Goal: Check status: Check status

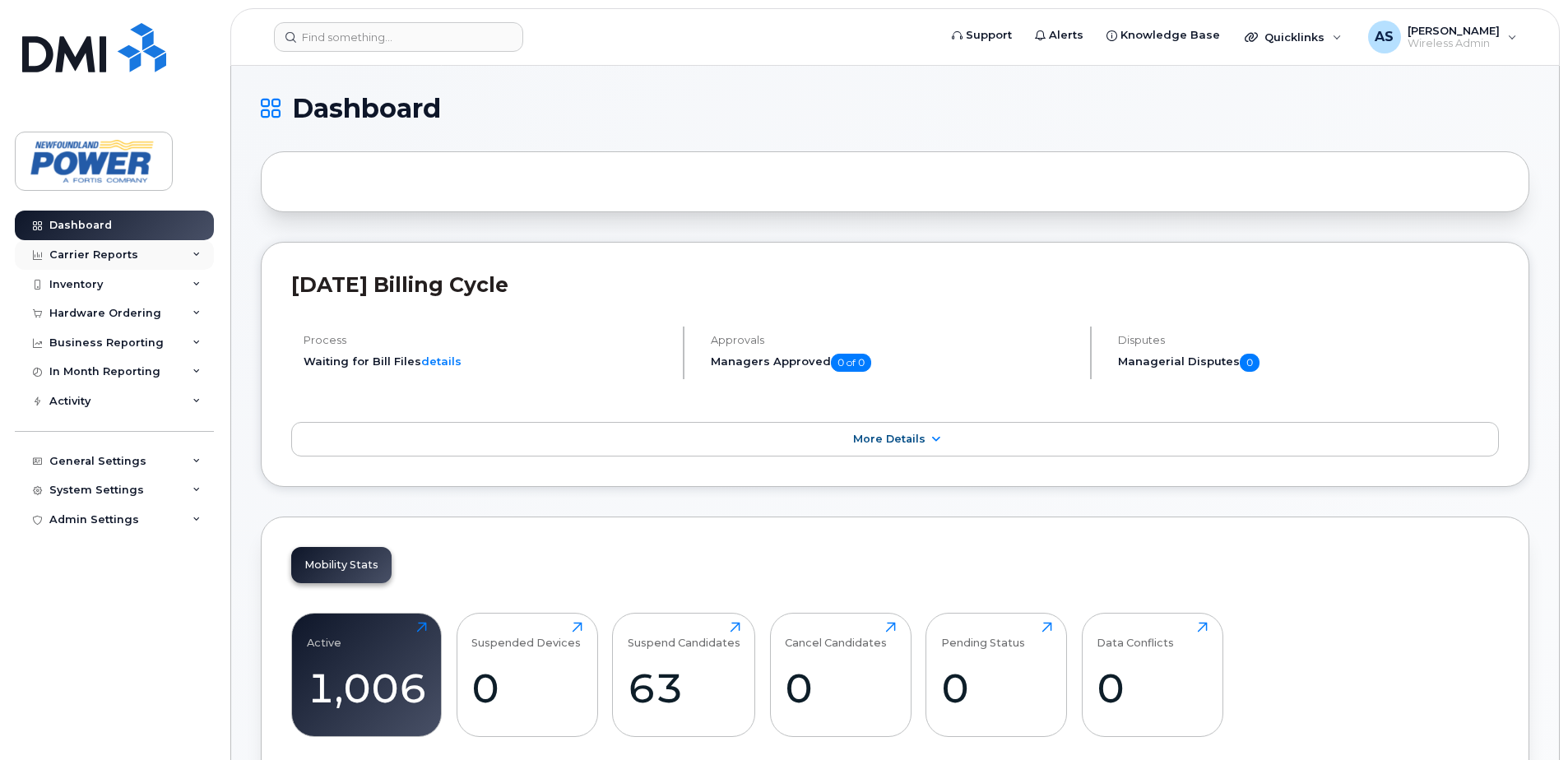
click at [128, 251] on div "Carrier Reports" at bounding box center [93, 255] width 89 height 14
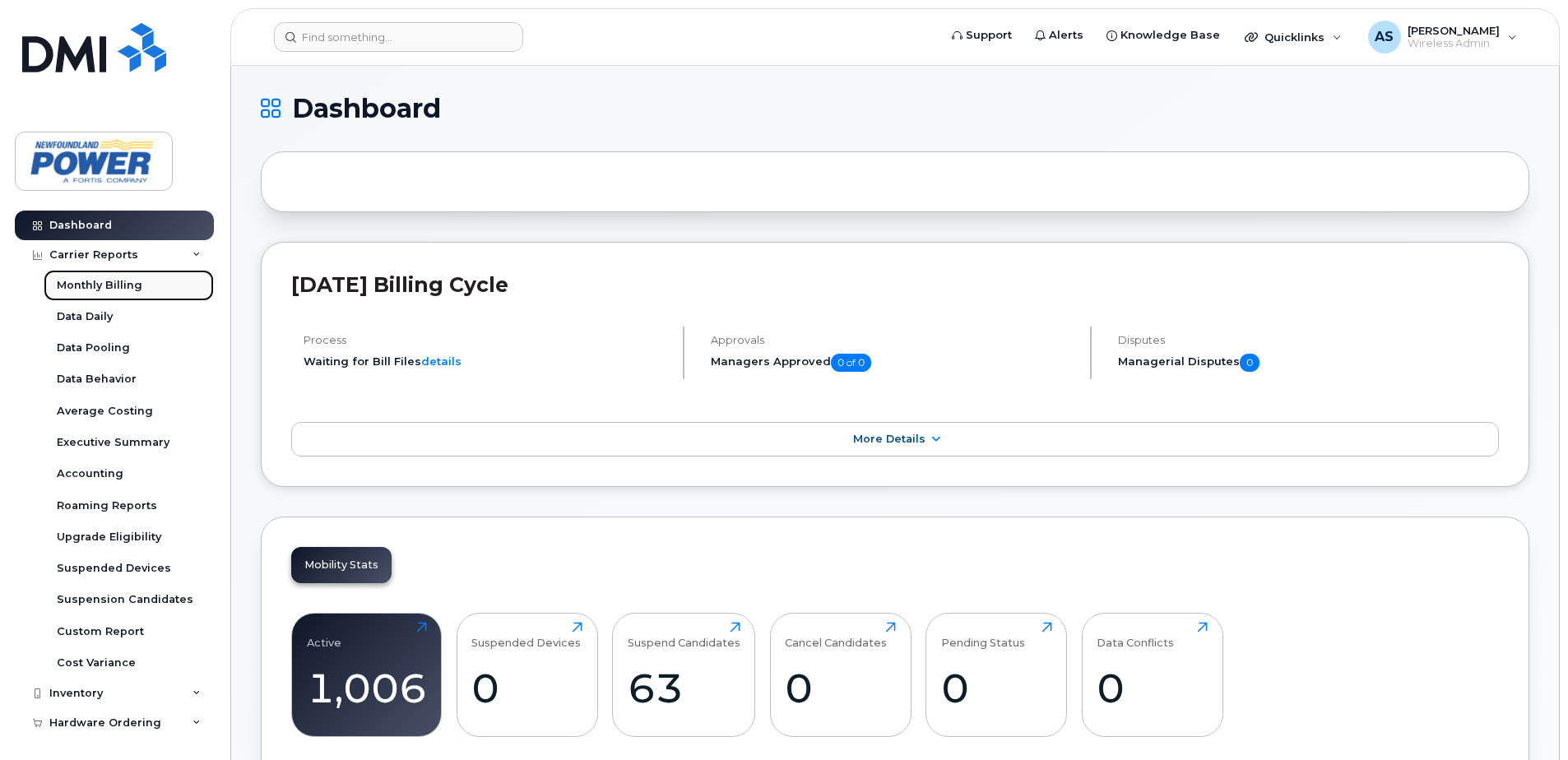
click at [112, 290] on div "Monthly Billing" at bounding box center [100, 285] width 85 height 14
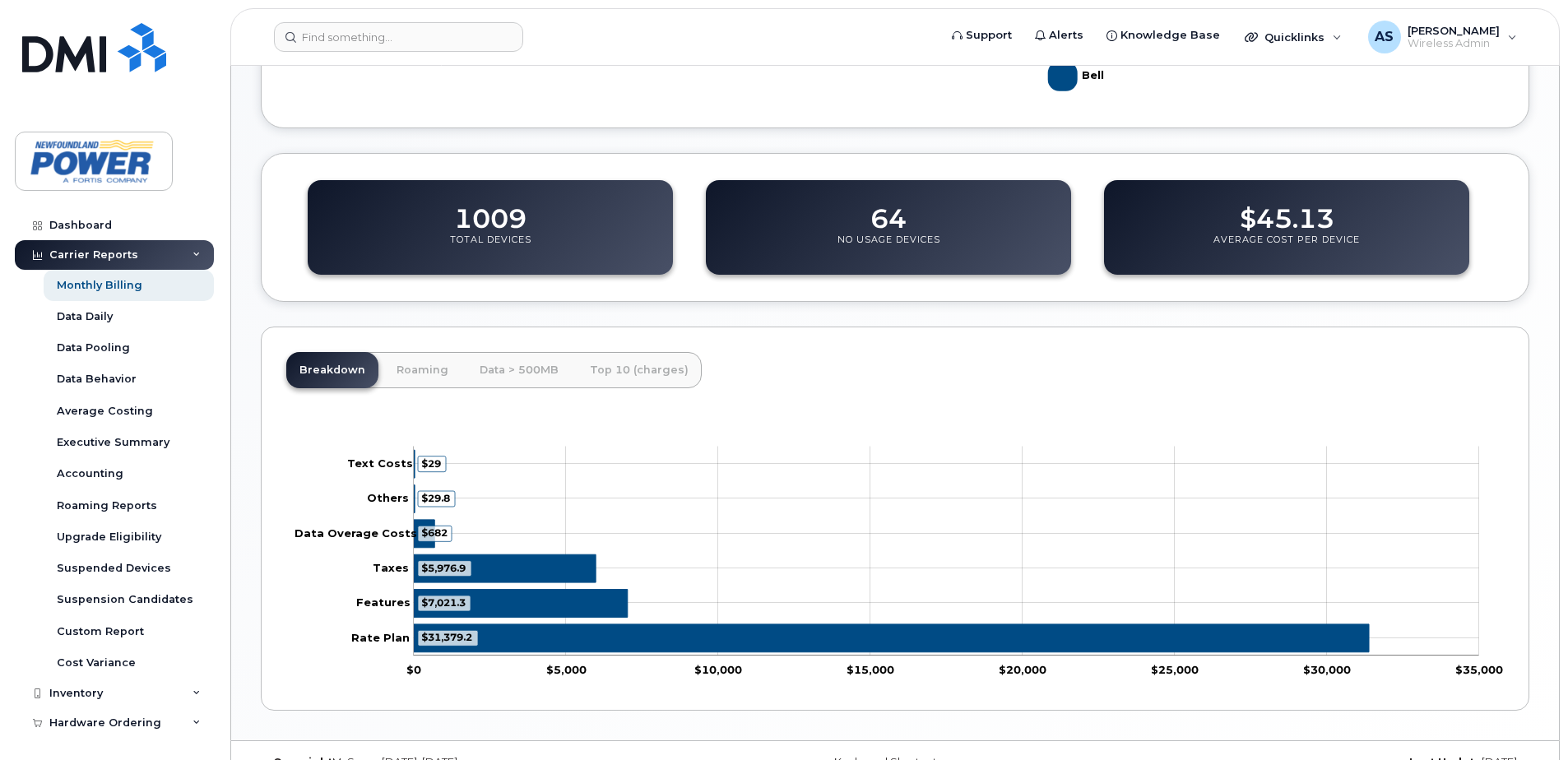
scroll to position [526, 0]
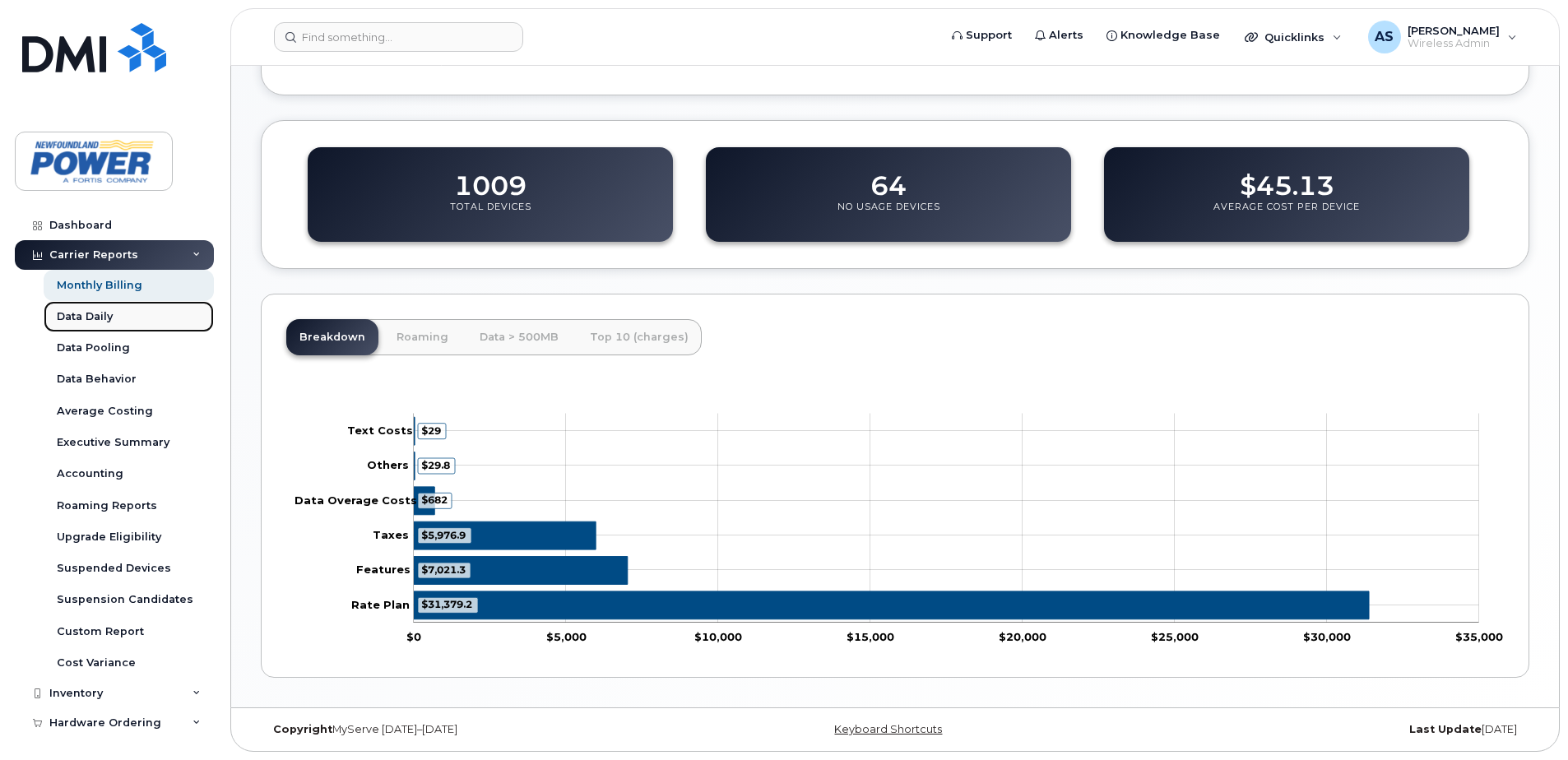
click at [102, 313] on div "Data Daily" at bounding box center [85, 316] width 56 height 14
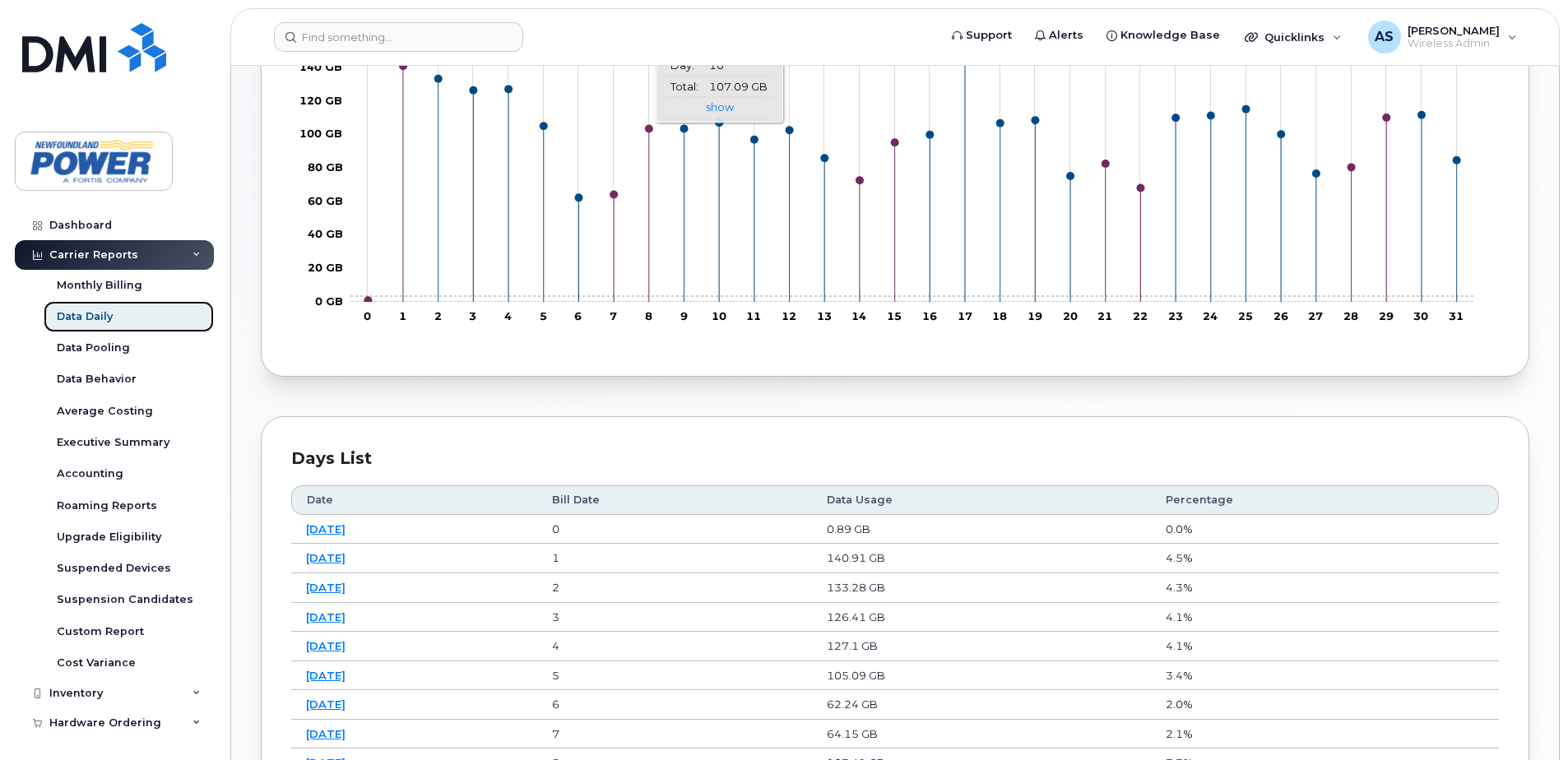
scroll to position [576, 0]
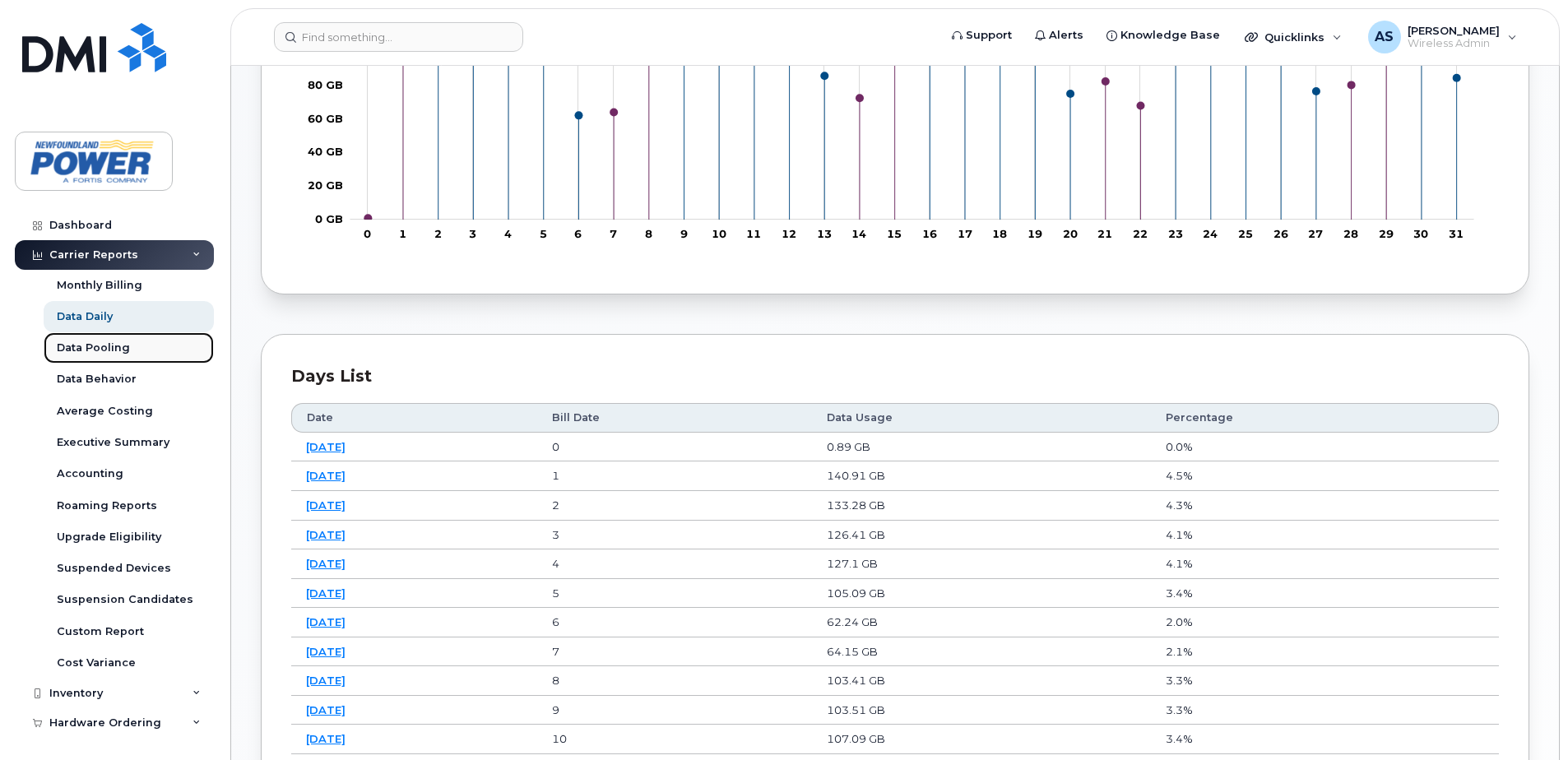
click at [121, 345] on div "Data Pooling" at bounding box center [93, 348] width 73 height 14
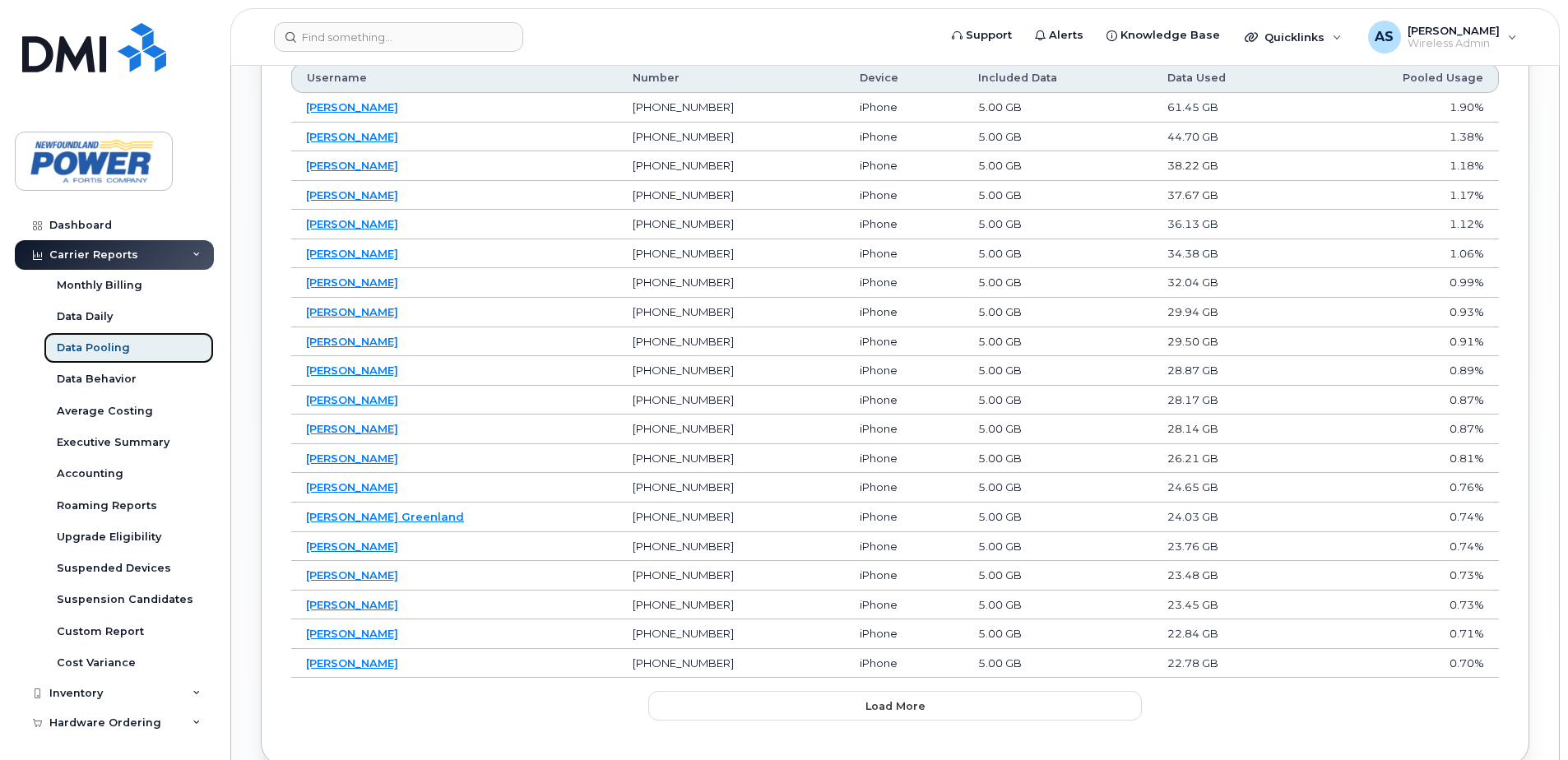
scroll to position [1075, 0]
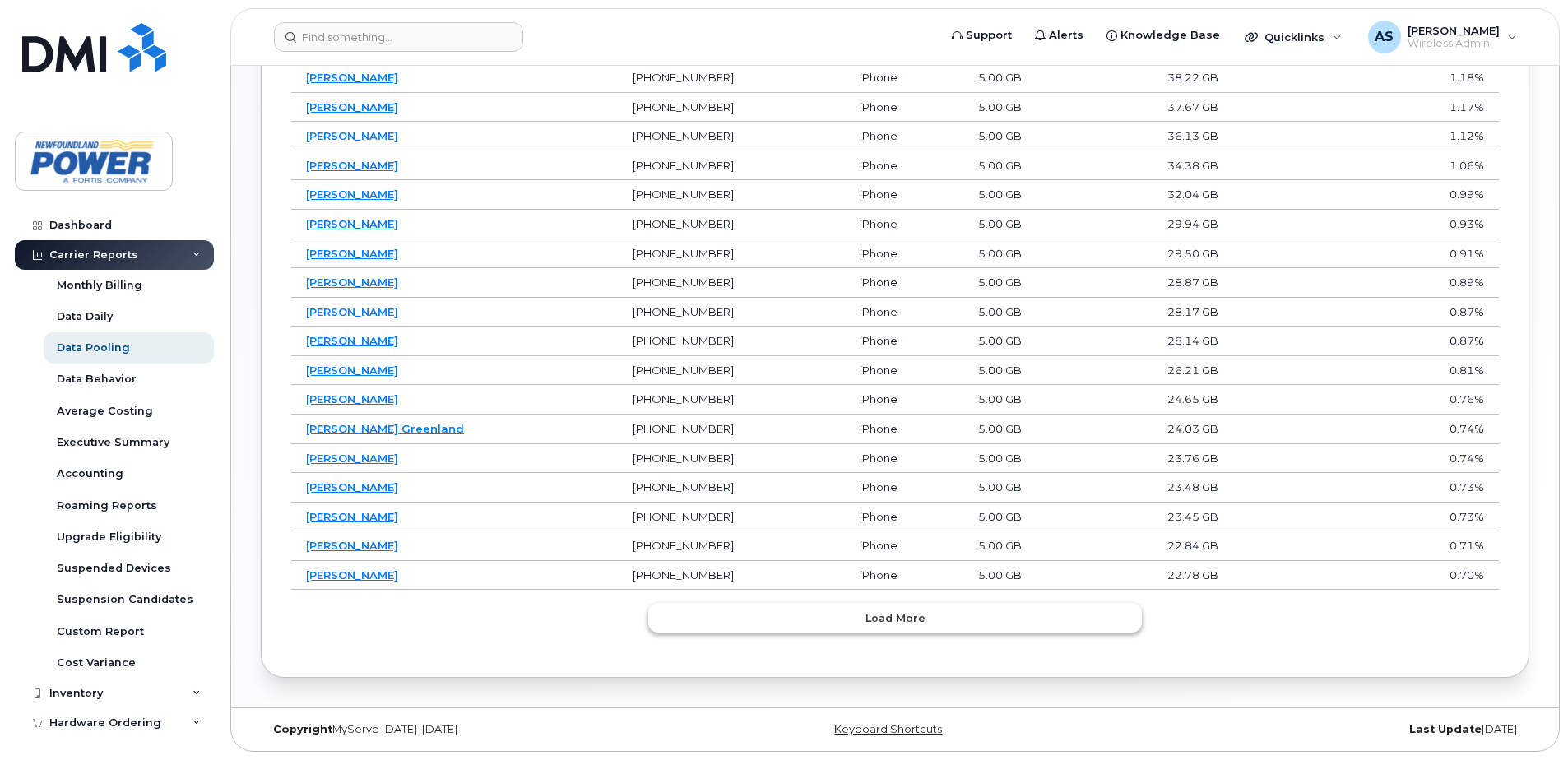
click at [860, 617] on button "Load more" at bounding box center [895, 617] width 494 height 30
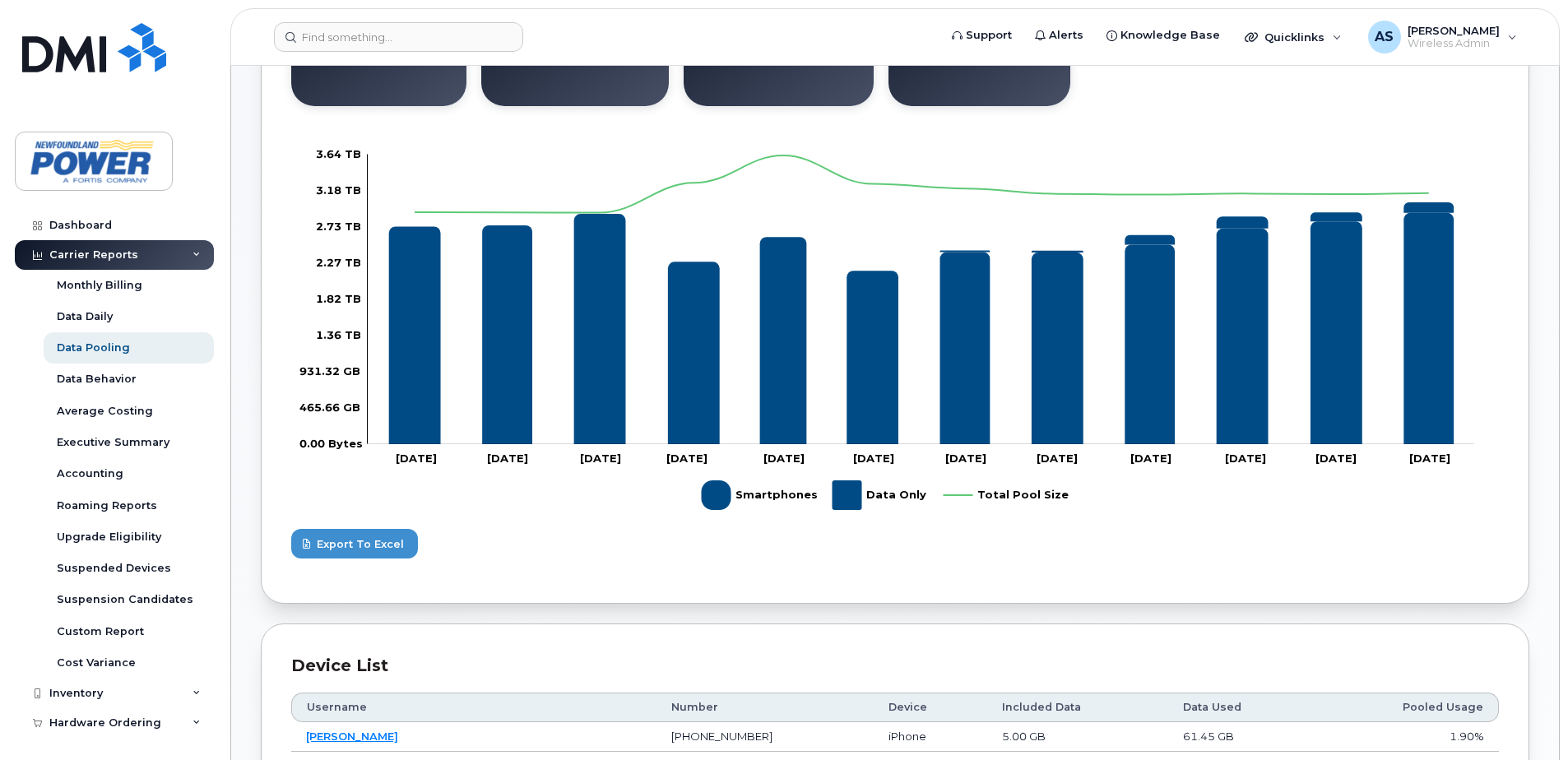
scroll to position [263, 0]
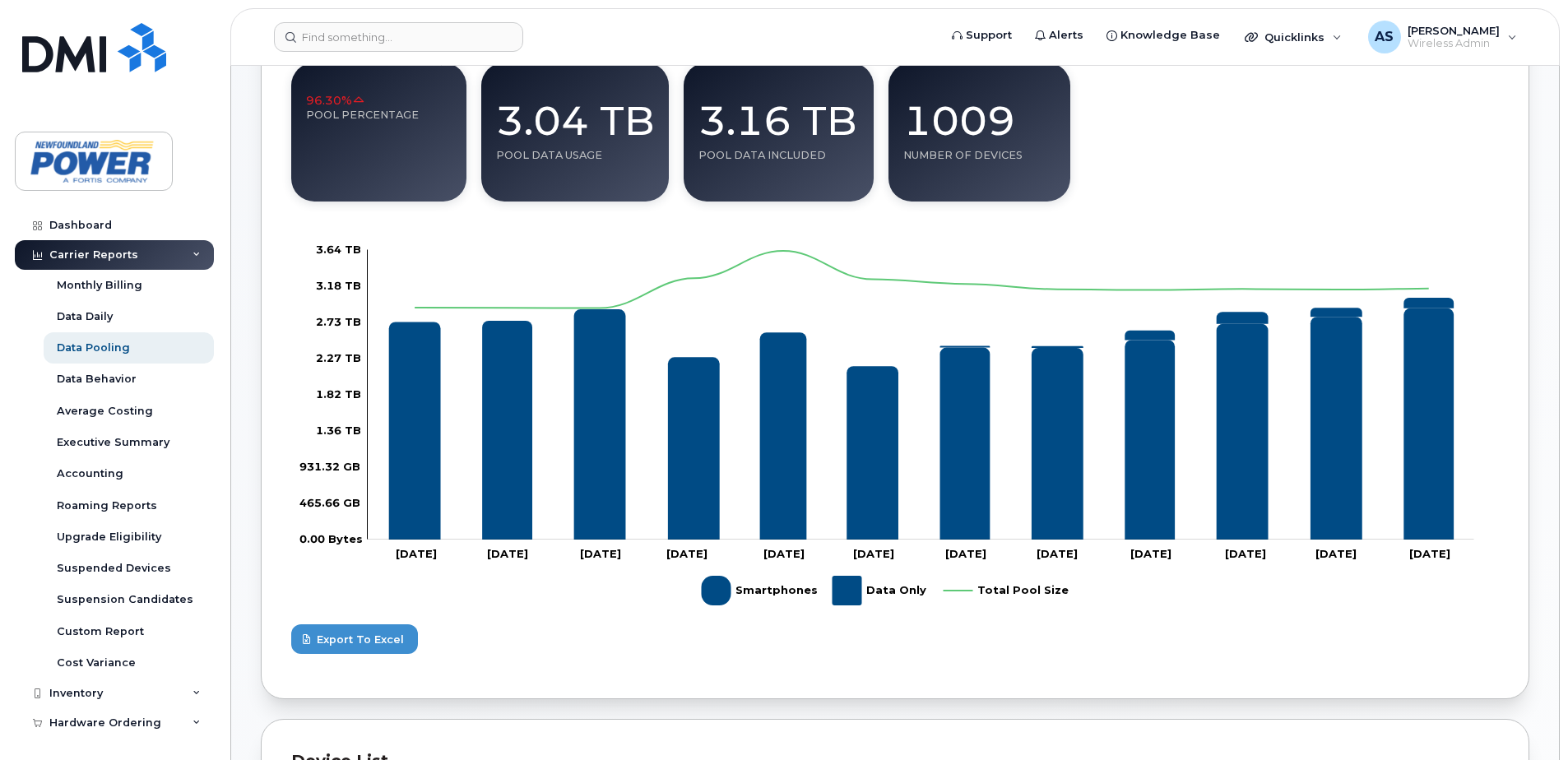
click at [839, 576] on rect "Legend" at bounding box center [880, 590] width 94 height 43
click at [849, 585] on rect "Legend" at bounding box center [880, 590] width 94 height 43
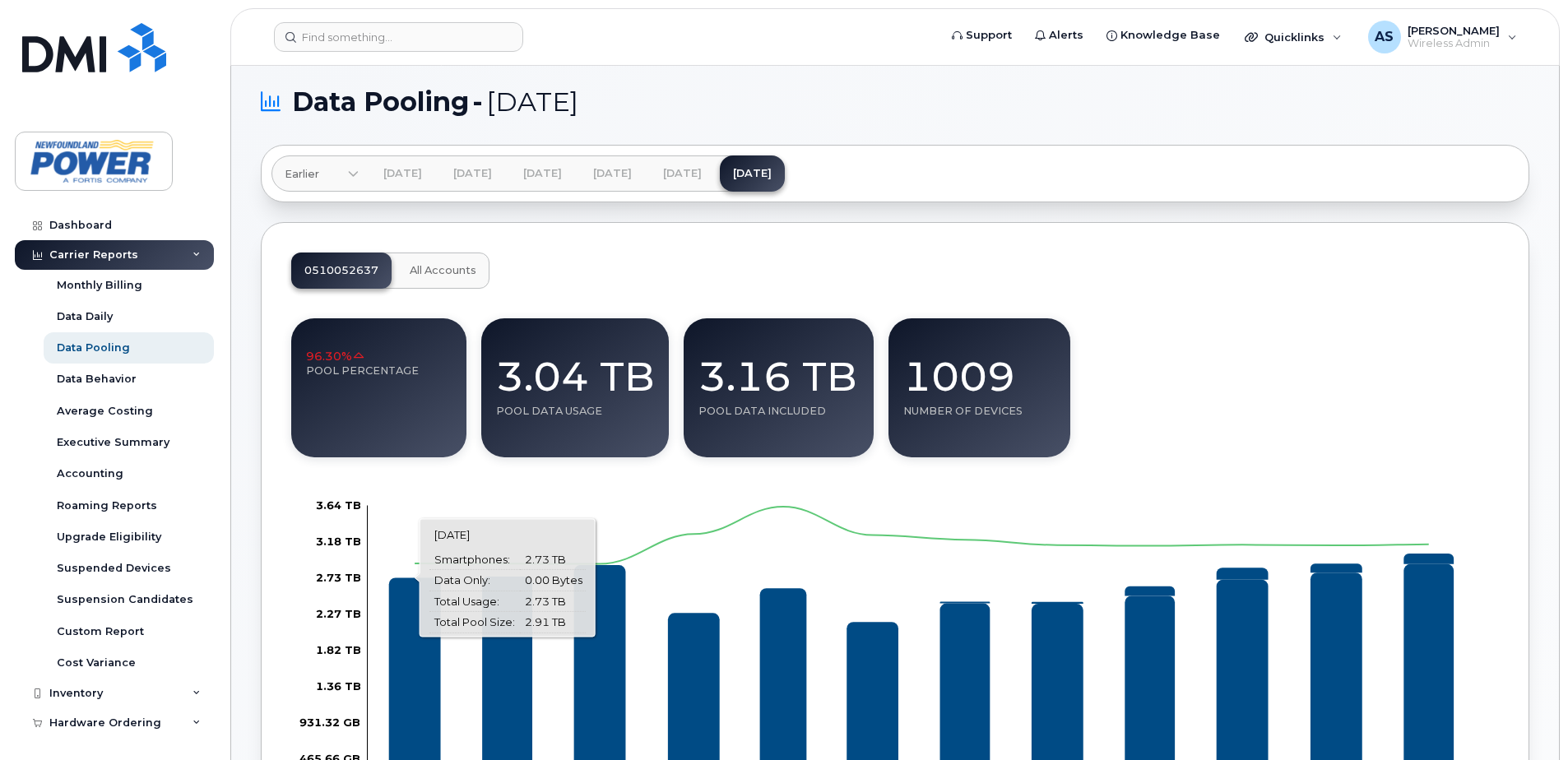
scroll to position [0, 0]
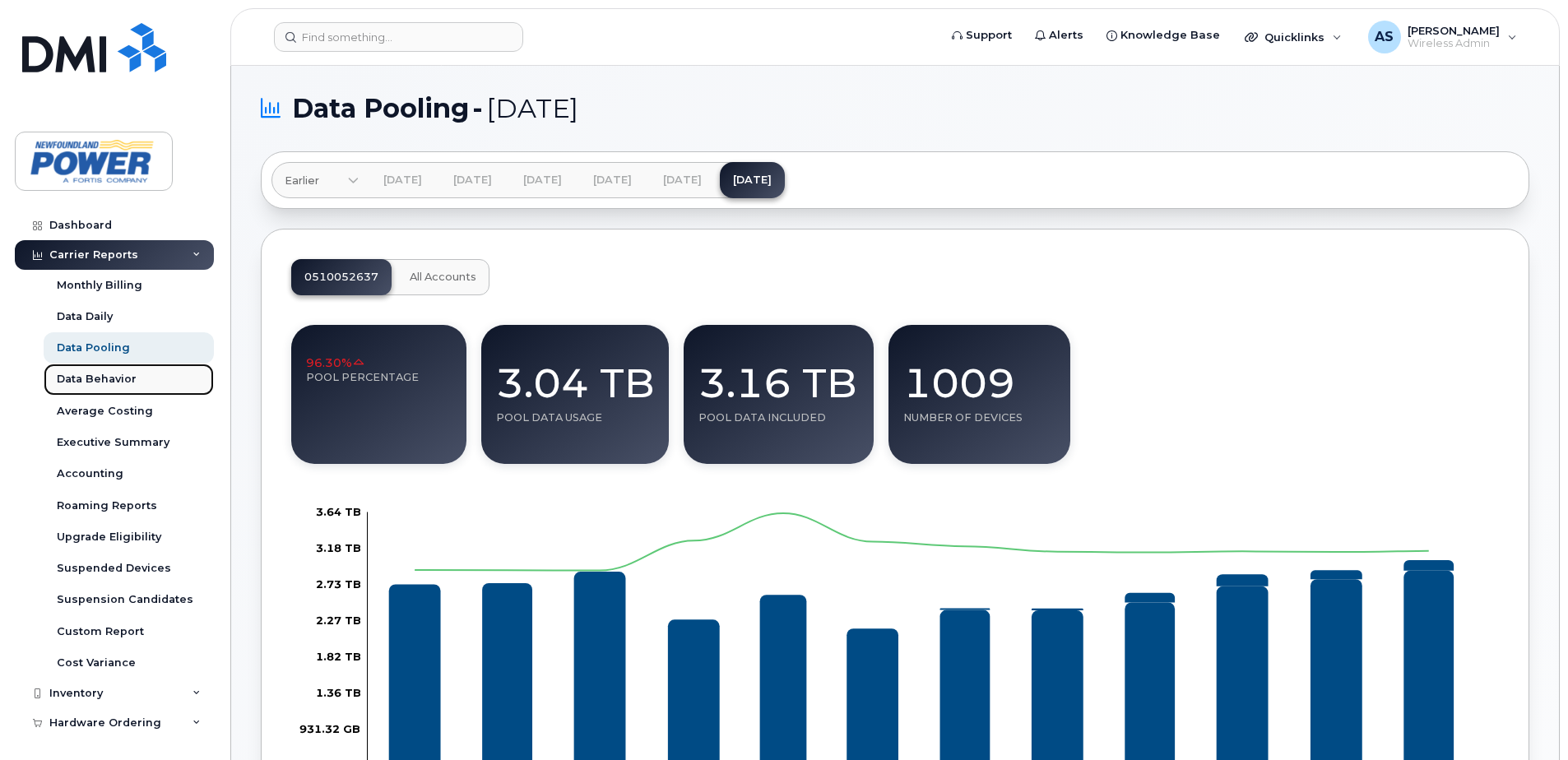
click at [116, 370] on link "Data Behavior" at bounding box center [129, 379] width 170 height 32
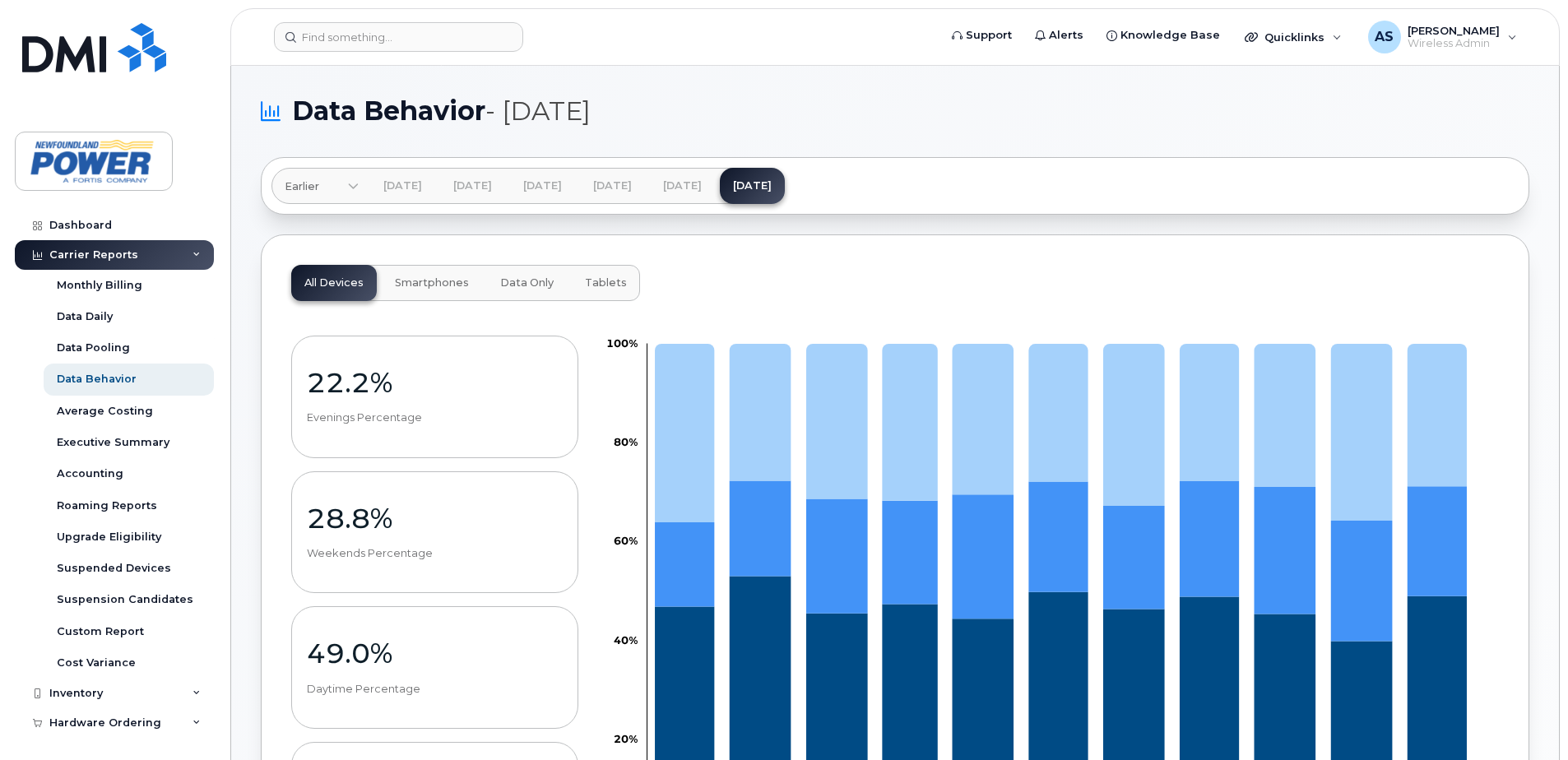
click at [533, 280] on span "Data Only" at bounding box center [527, 283] width 53 height 14
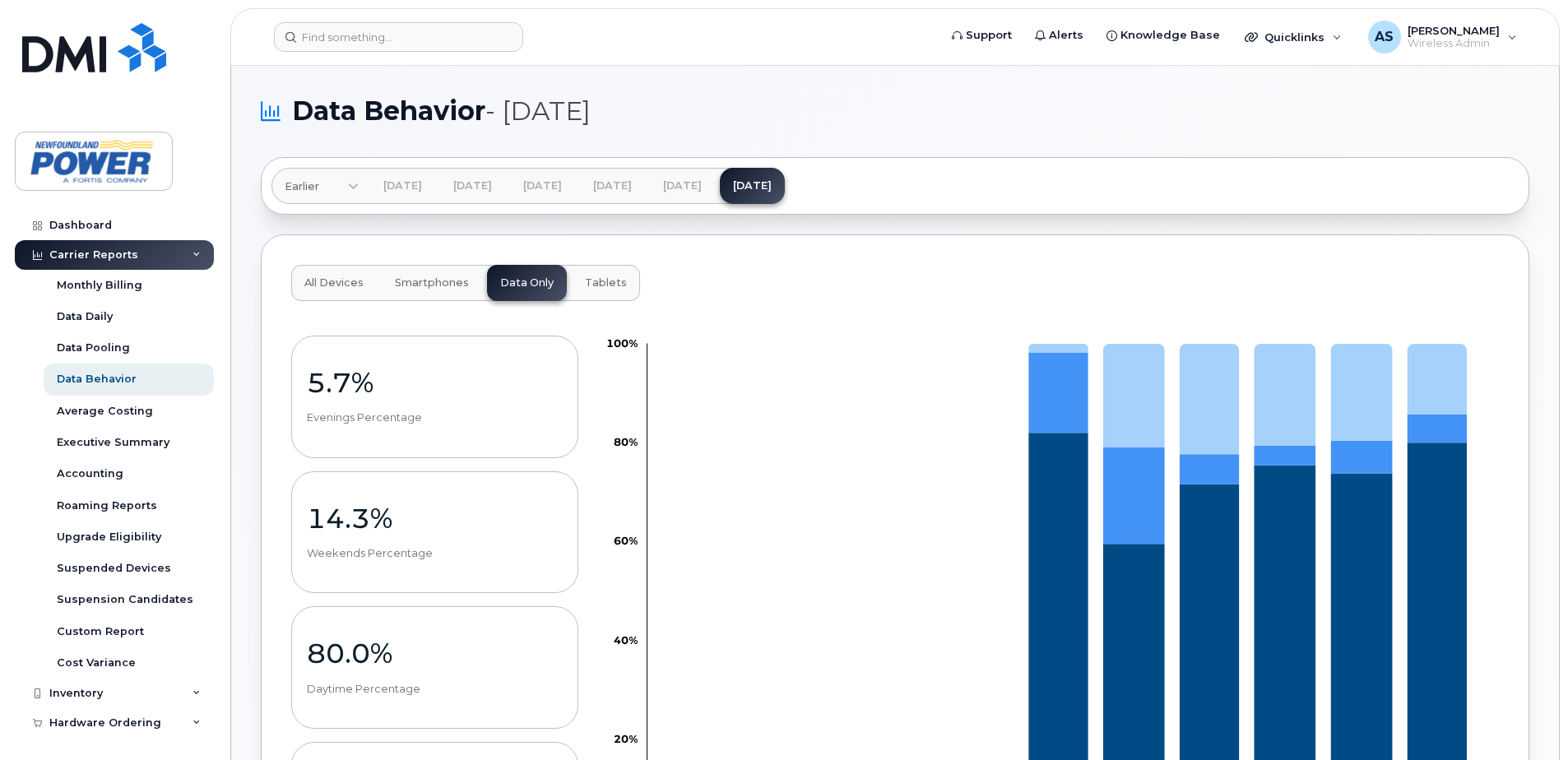
click at [308, 281] on span "All Devices" at bounding box center [334, 283] width 59 height 14
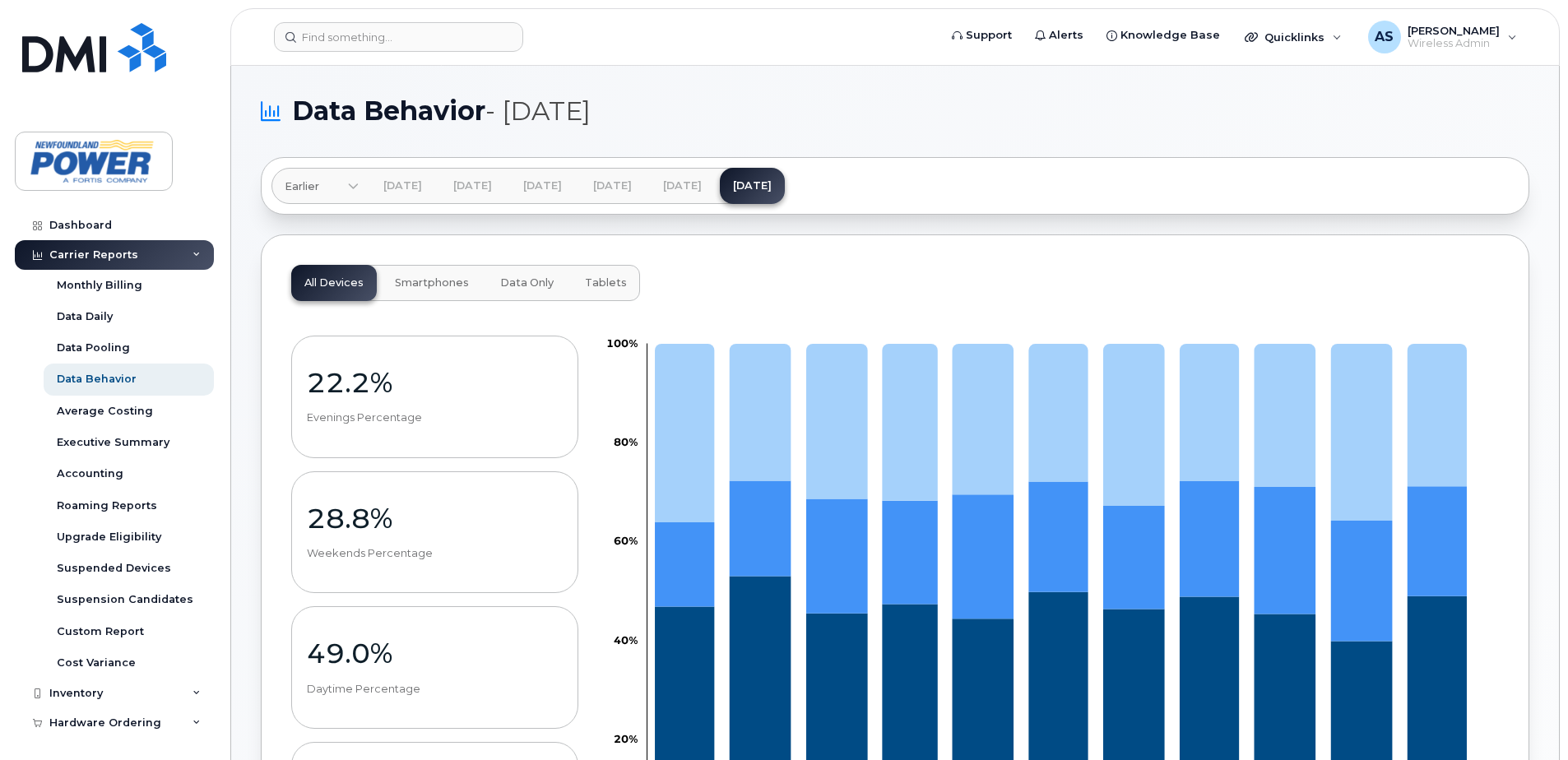
click at [423, 270] on button "Smartphones" at bounding box center [431, 283] width 101 height 36
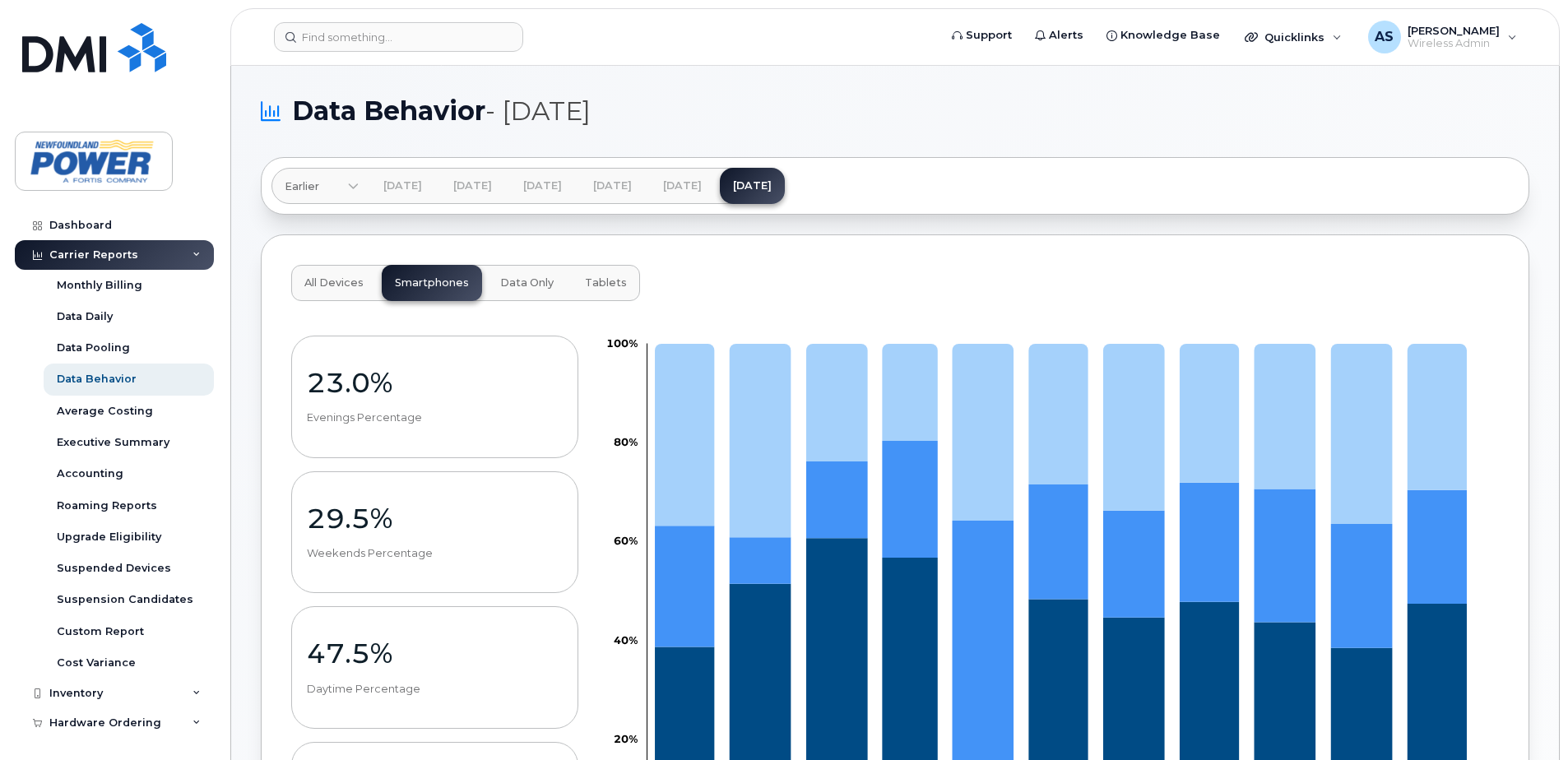
click at [576, 283] on button "Tablets" at bounding box center [605, 283] width 68 height 36
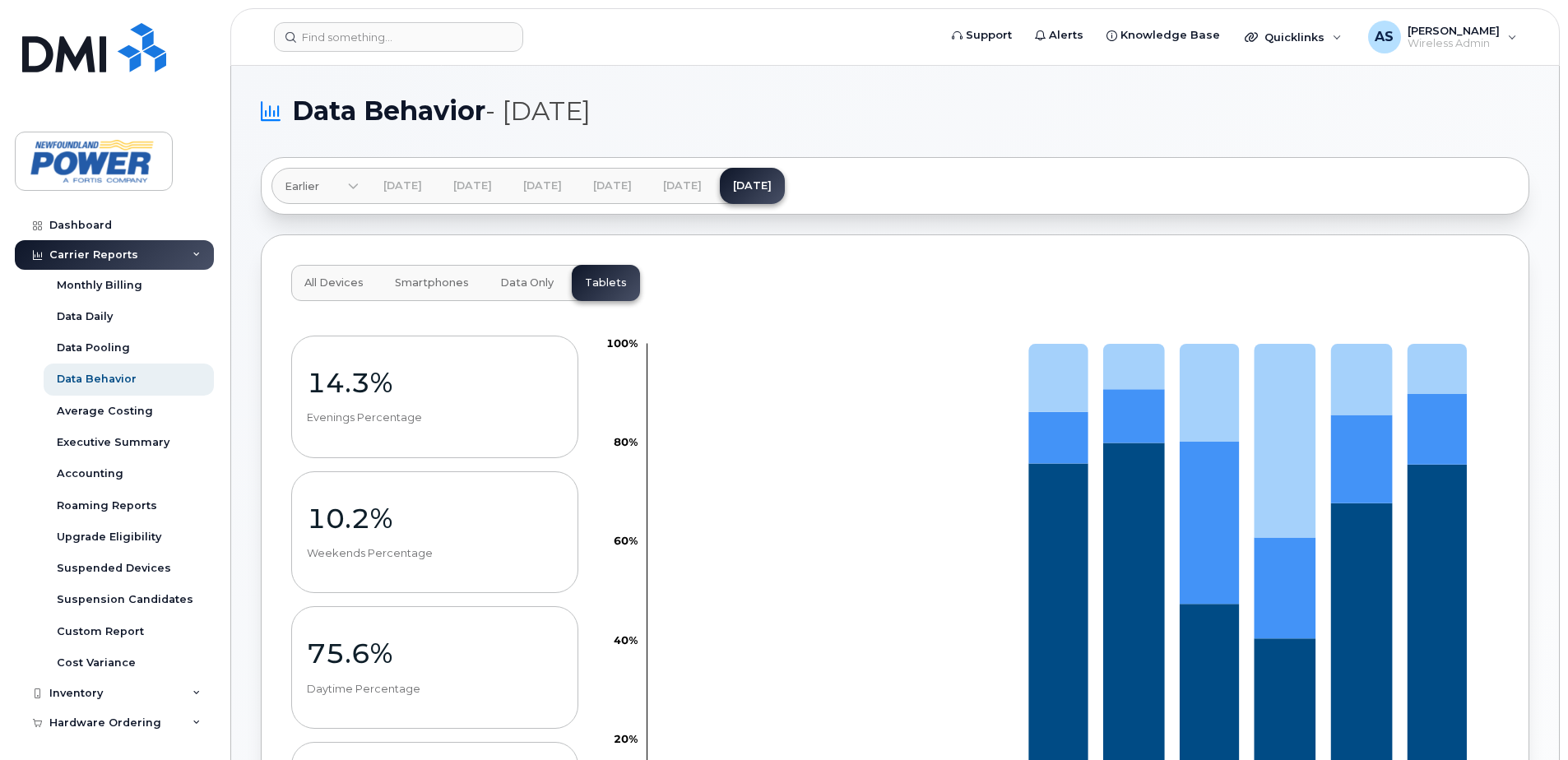
click at [514, 268] on button "Data Only" at bounding box center [527, 283] width 80 height 36
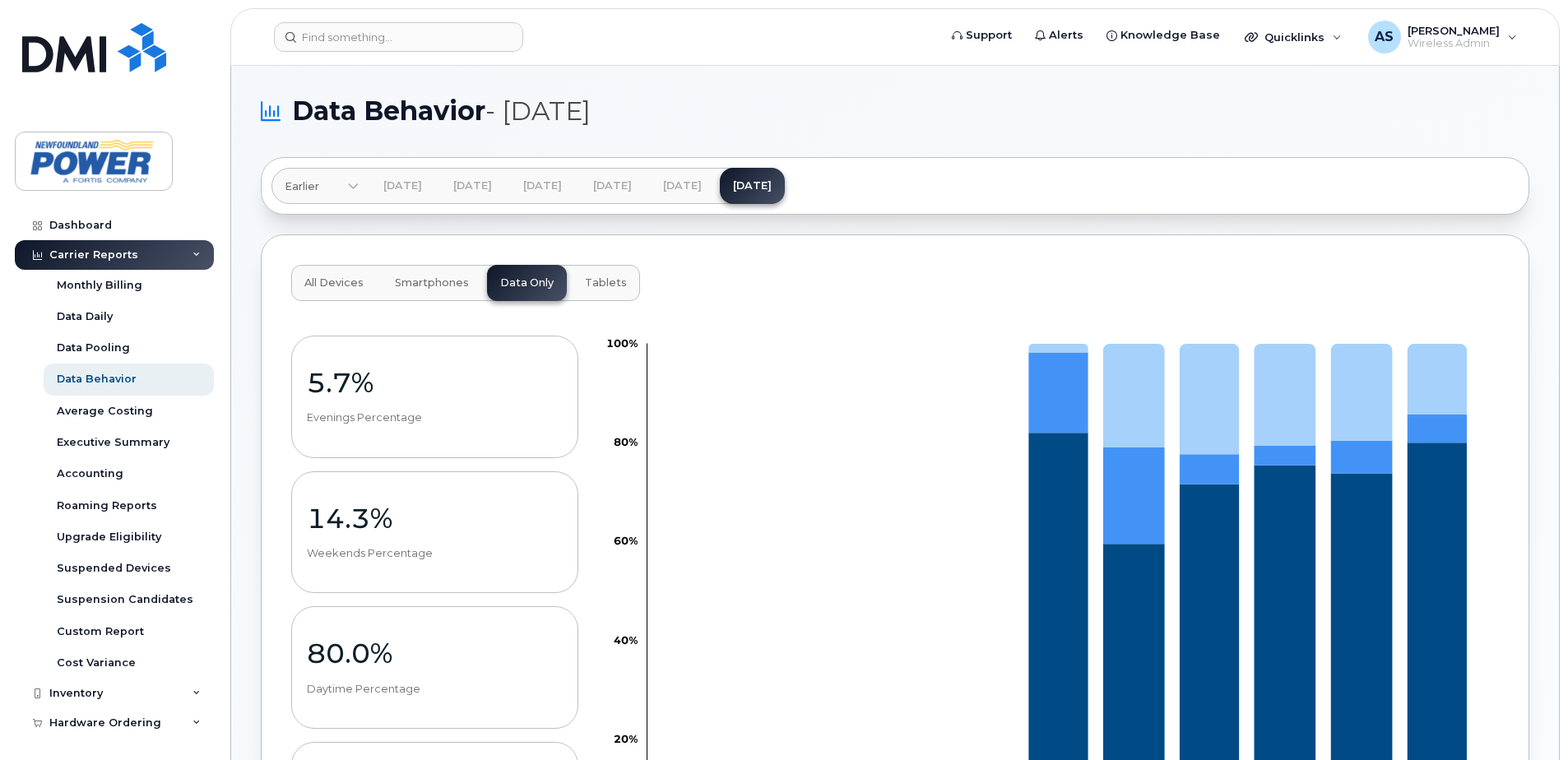
click at [595, 268] on button "Tablets" at bounding box center [605, 283] width 68 height 36
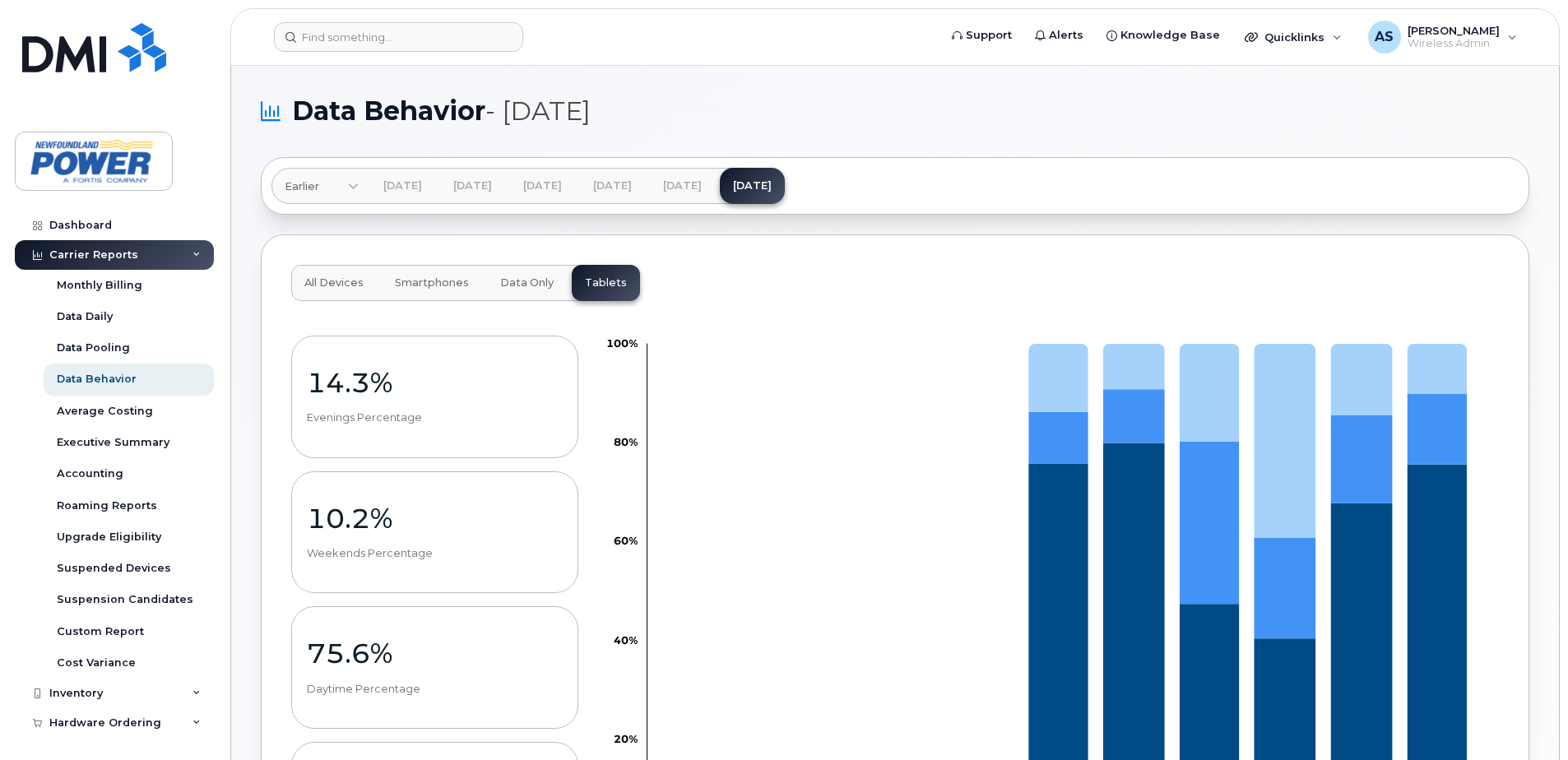
drag, startPoint x: 498, startPoint y: 282, endPoint x: 487, endPoint y: 273, distance: 14.2
click at [500, 281] on span "Data Only" at bounding box center [527, 283] width 53 height 14
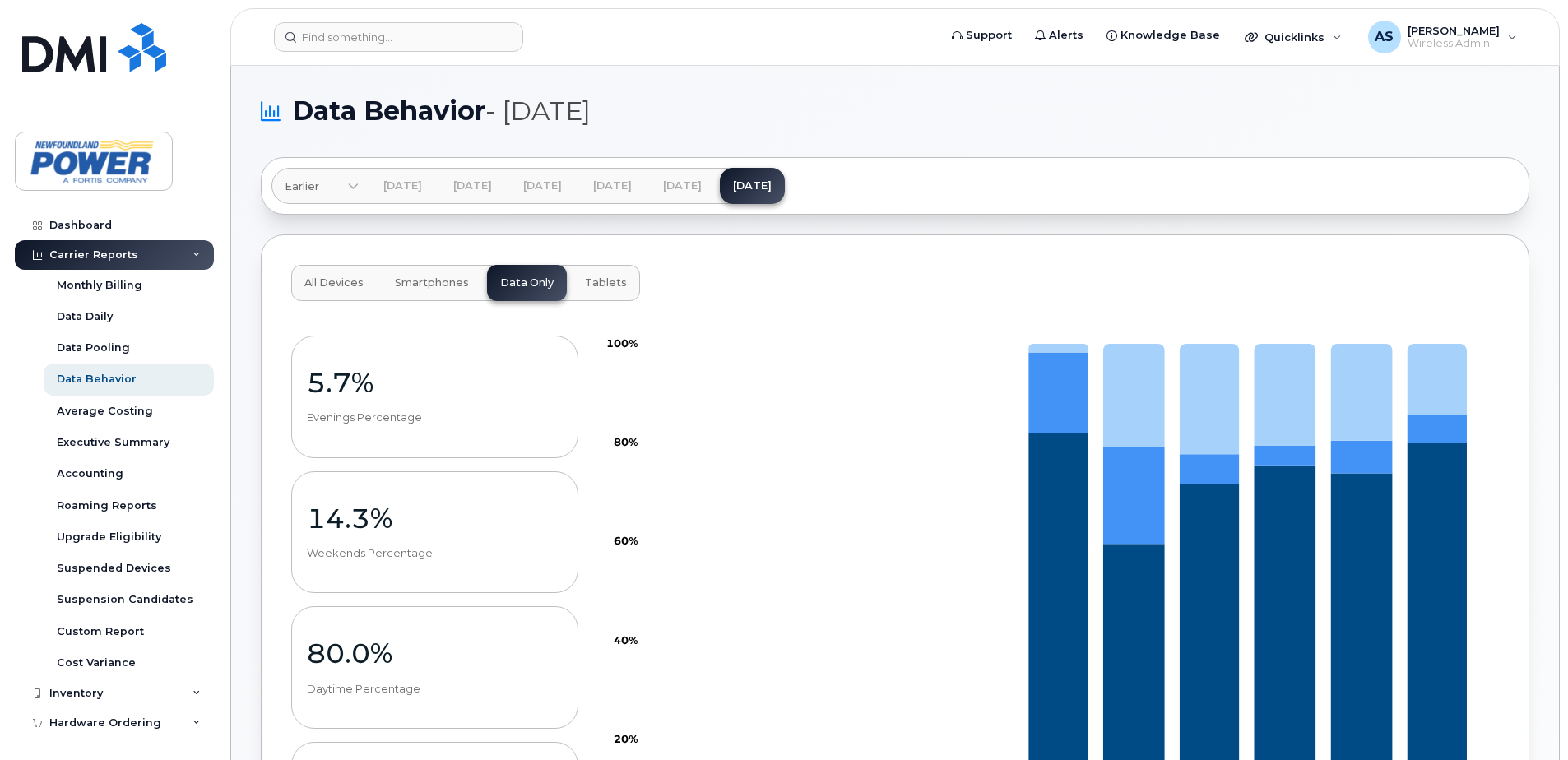
click at [442, 283] on span "Smartphones" at bounding box center [432, 283] width 74 height 14
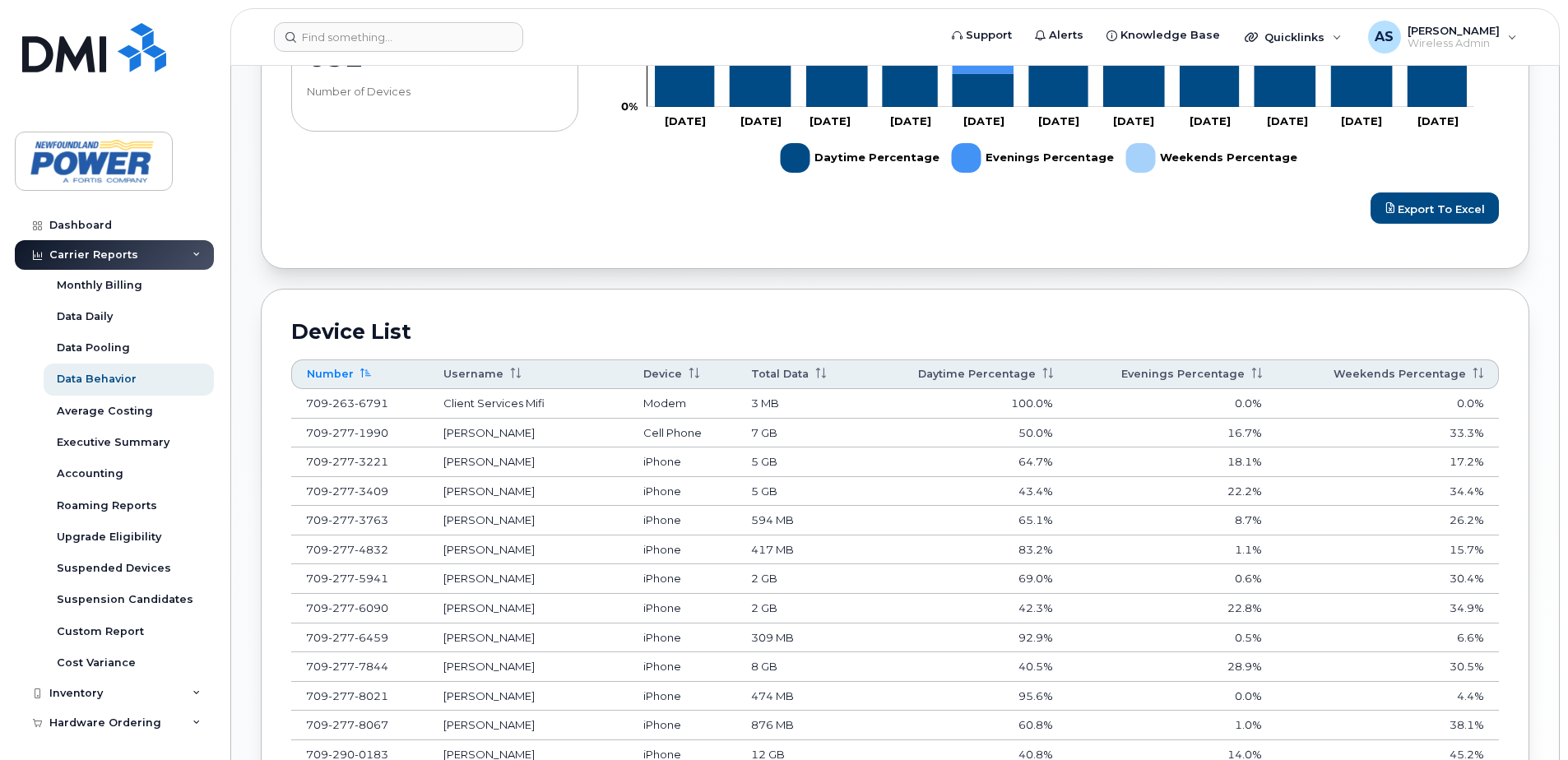
scroll to position [608, 0]
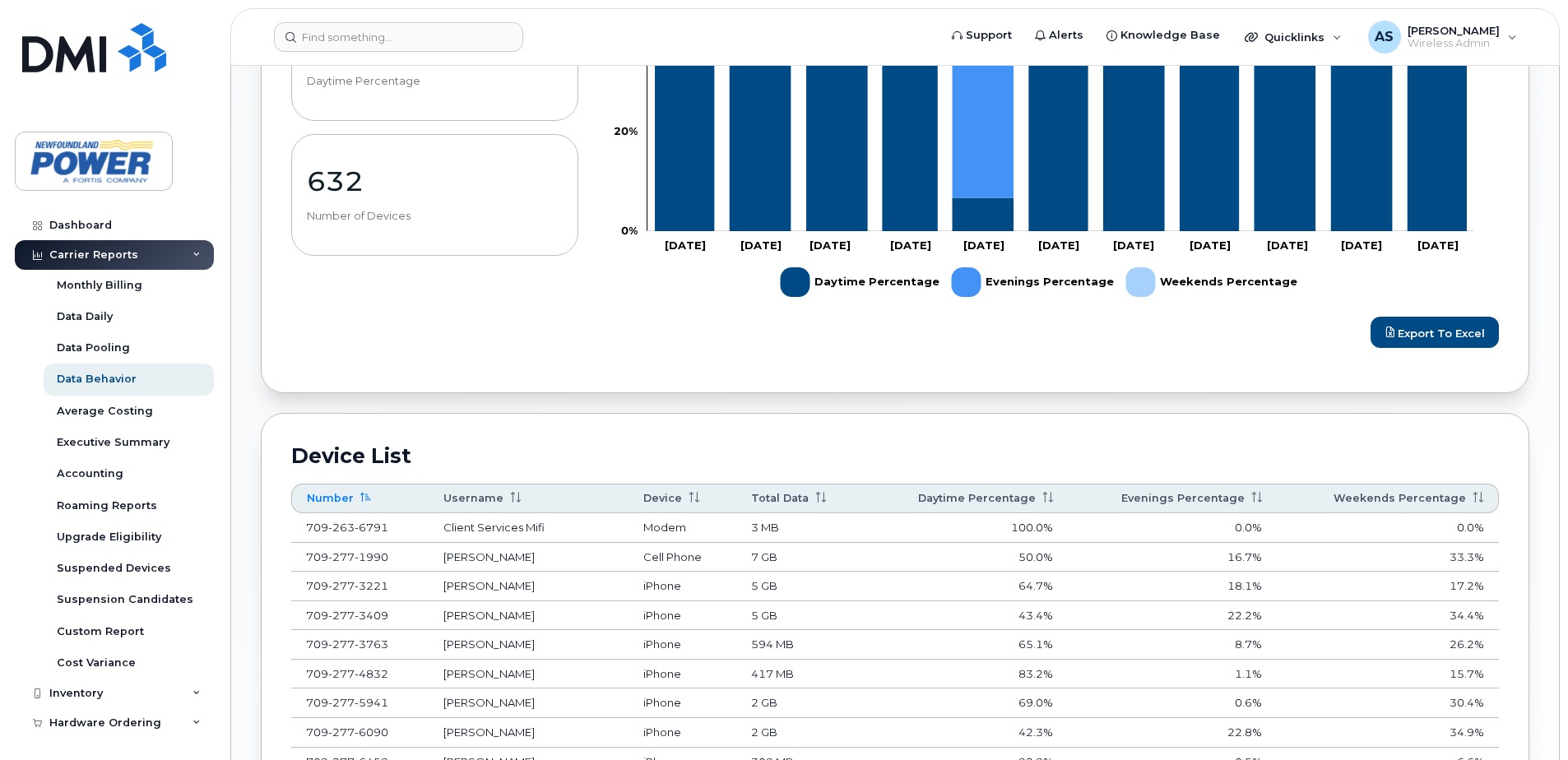
click at [1394, 309] on div "Zoom Out 100% -20% 0% 20% 40% 60% 80% 100% L Nov 24 Dec 24 Jan 2025 Feb 25 Mar …" at bounding box center [1049, 38] width 921 height 640
click at [1397, 316] on div "Zoom Out 100% -20% 0% 20% 40% 60% 80% 100% L Nov 24 Dec 24 Jan 2025 Feb 25 Mar …" at bounding box center [1049, 38] width 921 height 640
click at [1408, 335] on span "Export to Excel" at bounding box center [1442, 332] width 87 height 14
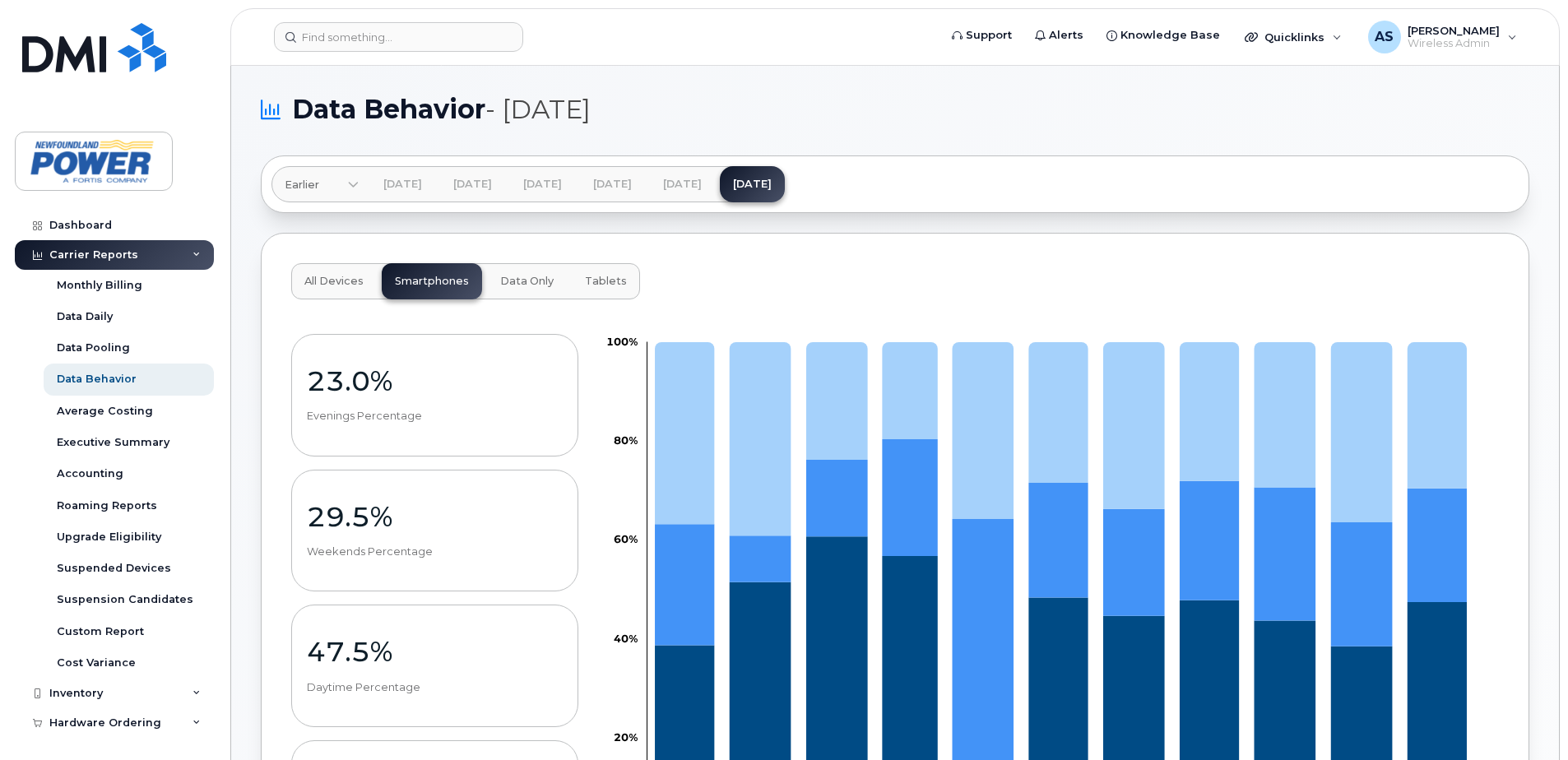
scroll to position [0, 0]
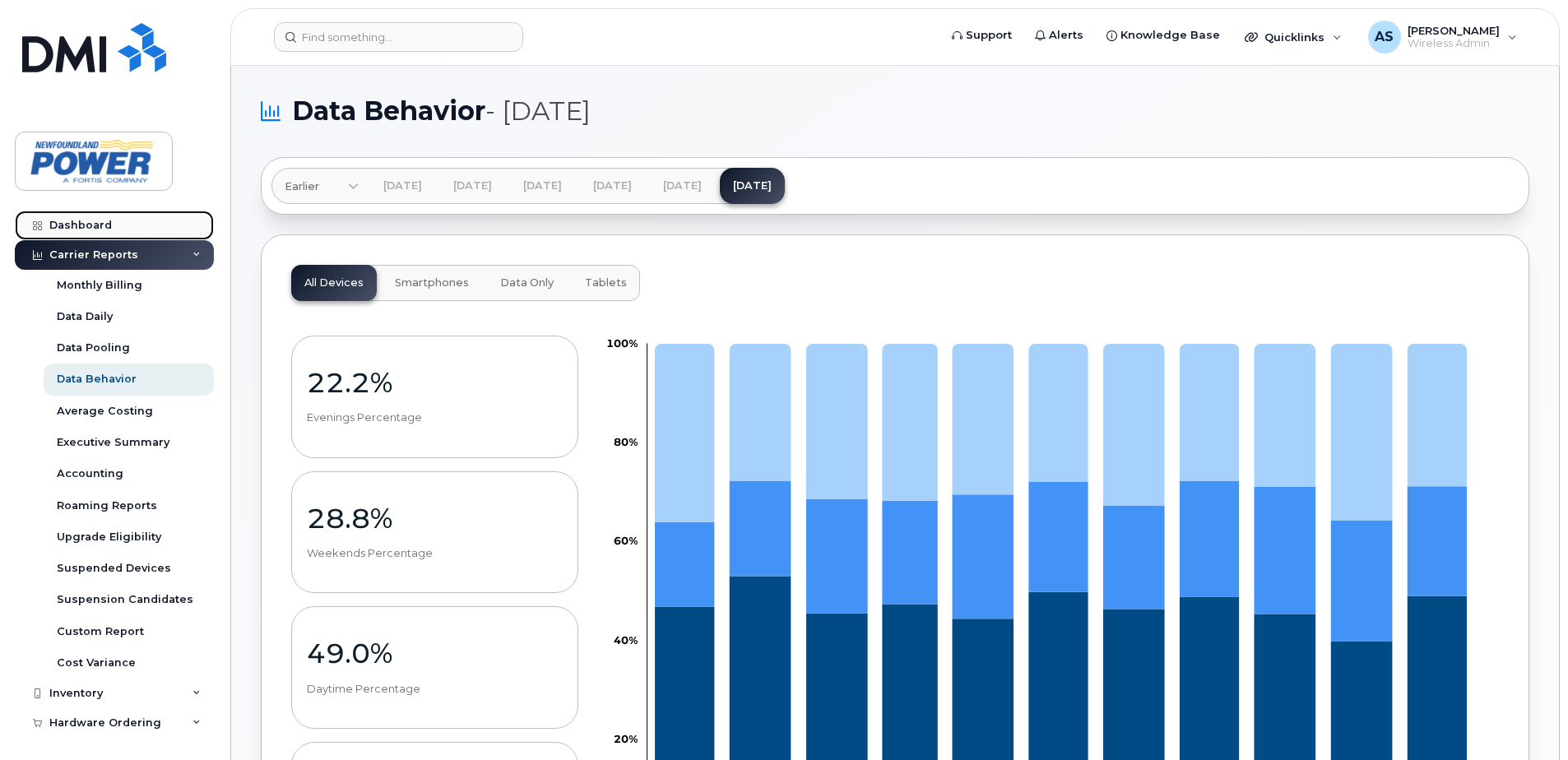
click at [97, 212] on link "Dashboard" at bounding box center [114, 225] width 199 height 30
click at [108, 209] on div "Dashboard Carrier Reports Monthly Billing Data Daily Data Pooling Data Behavior…" at bounding box center [111, 380] width 223 height 760
click at [102, 232] on link "Dashboard" at bounding box center [114, 225] width 199 height 30
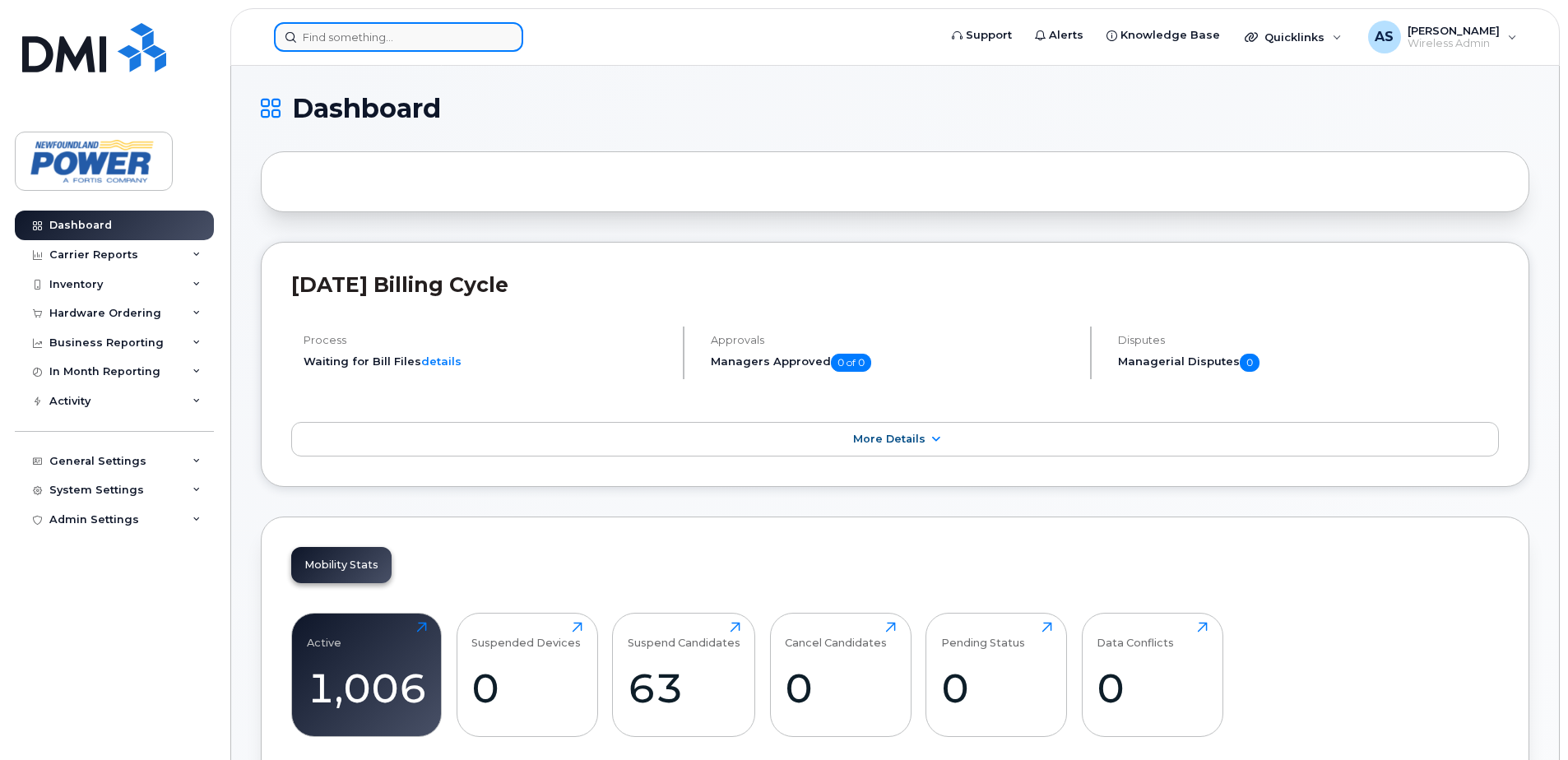
click at [445, 36] on input at bounding box center [398, 37] width 249 height 30
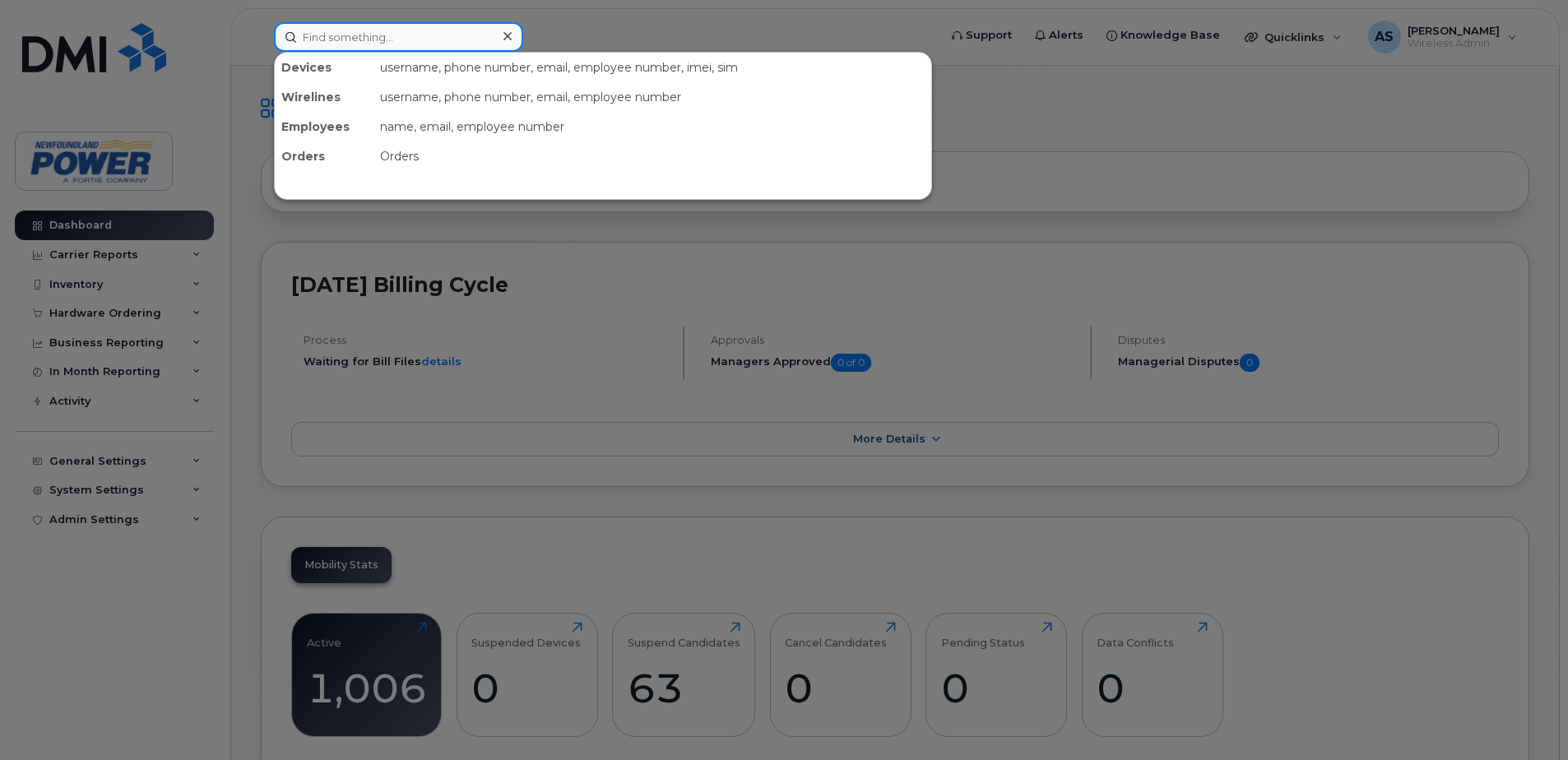
paste input "7096876917"
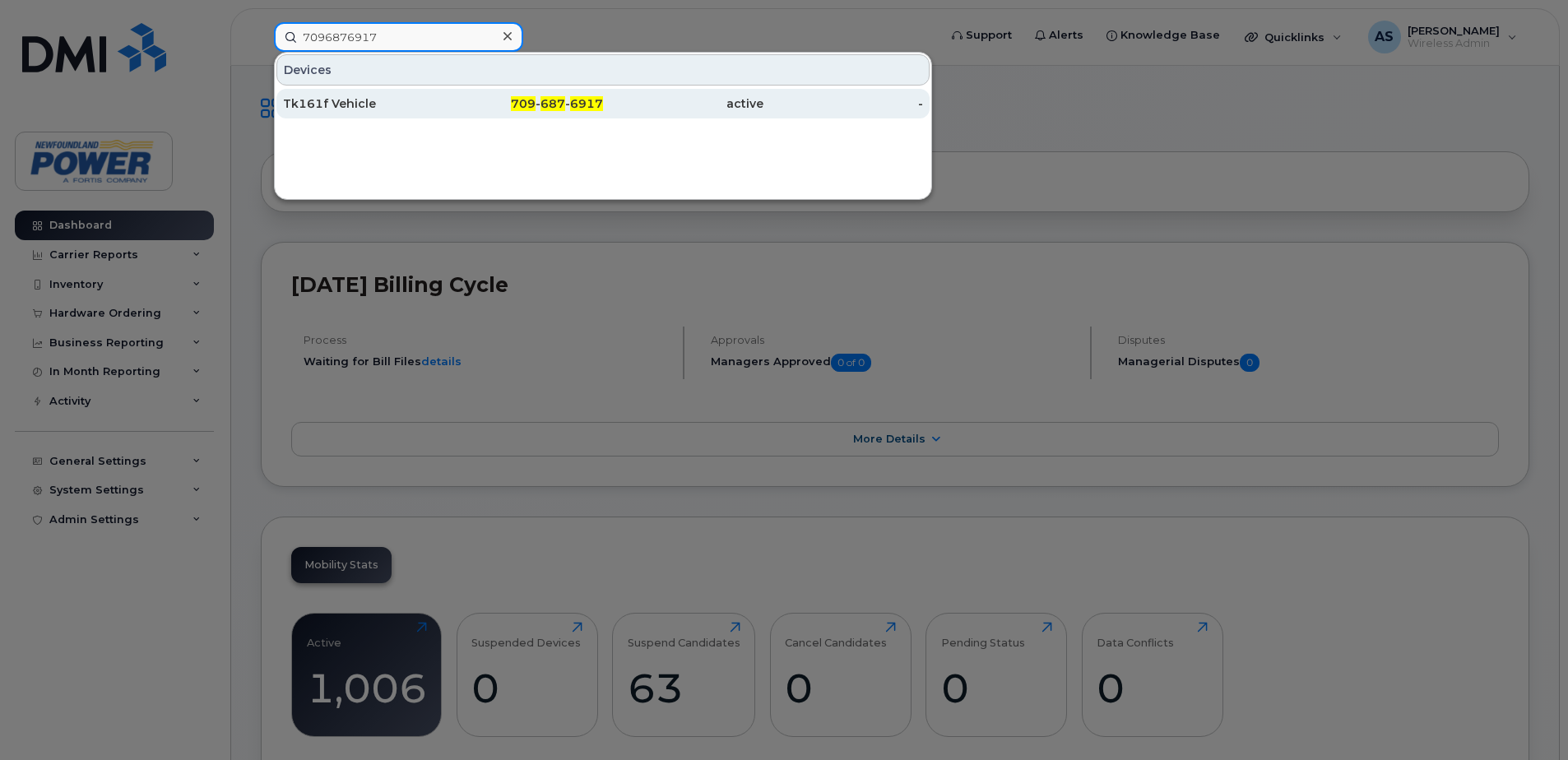
type input "7096876917"
click at [357, 107] on div "Tk161f Vehicle" at bounding box center [363, 103] width 160 height 16
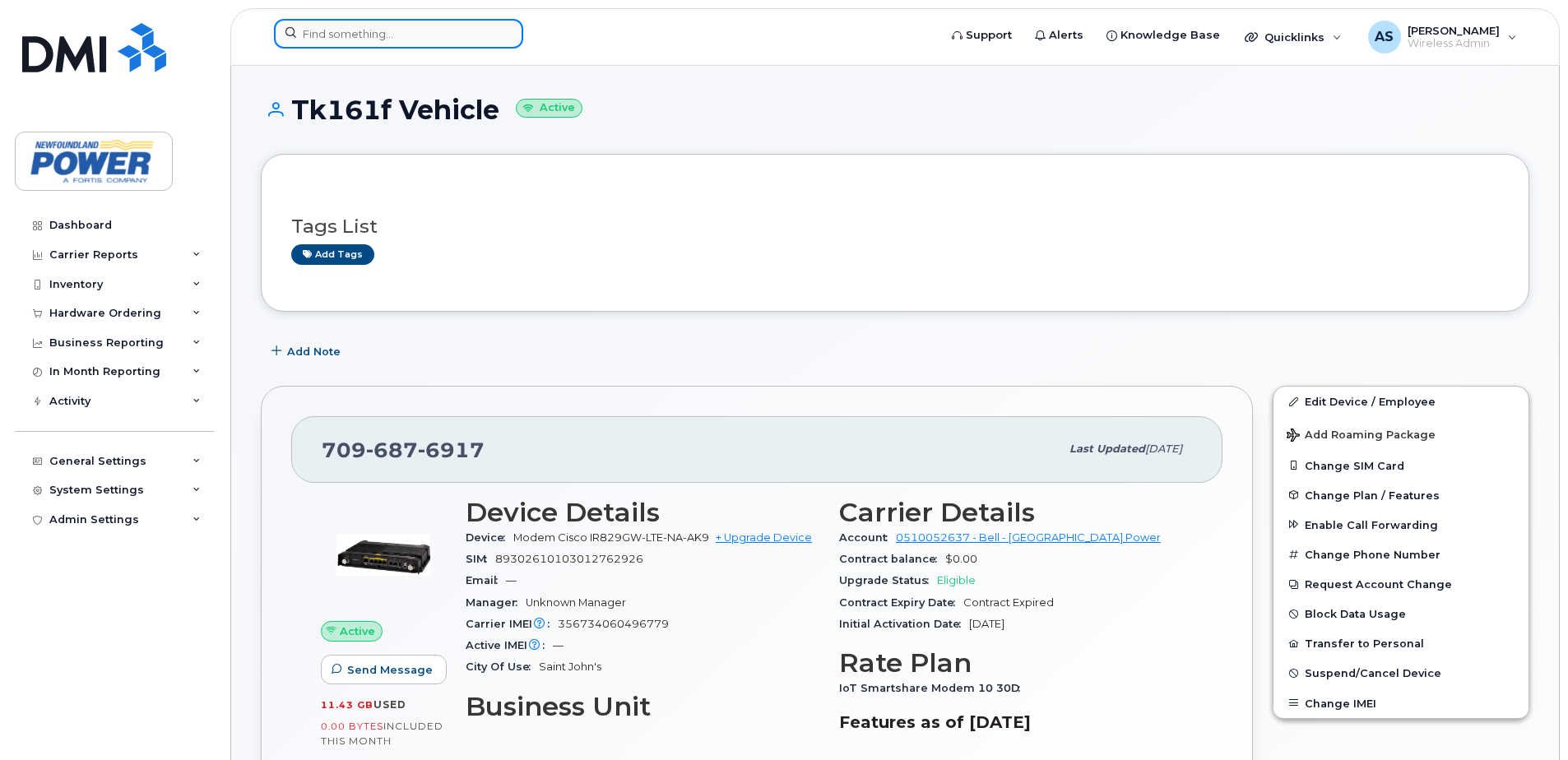
click at [414, 31] on input at bounding box center [398, 34] width 249 height 30
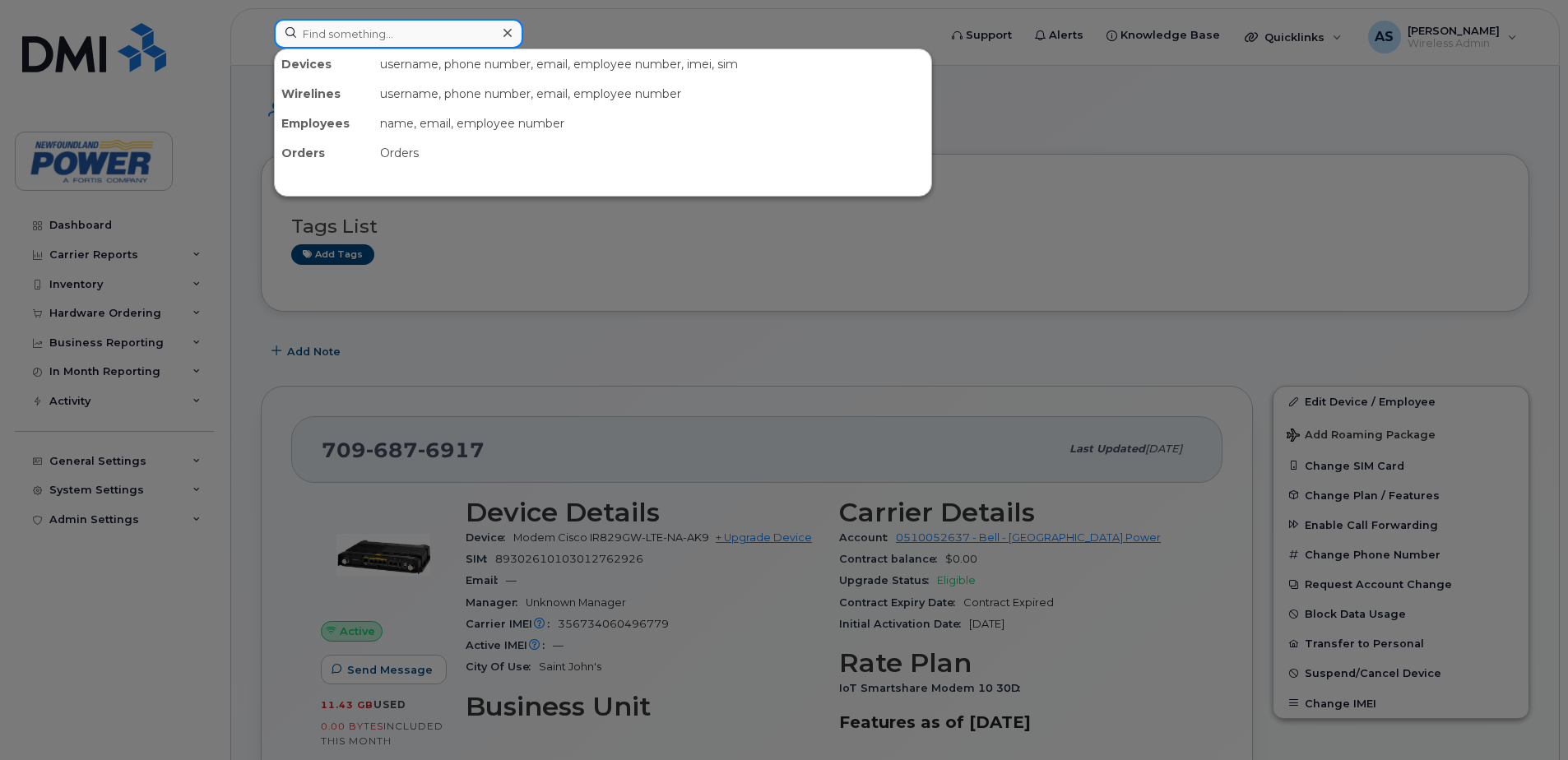
paste input "7096870471"
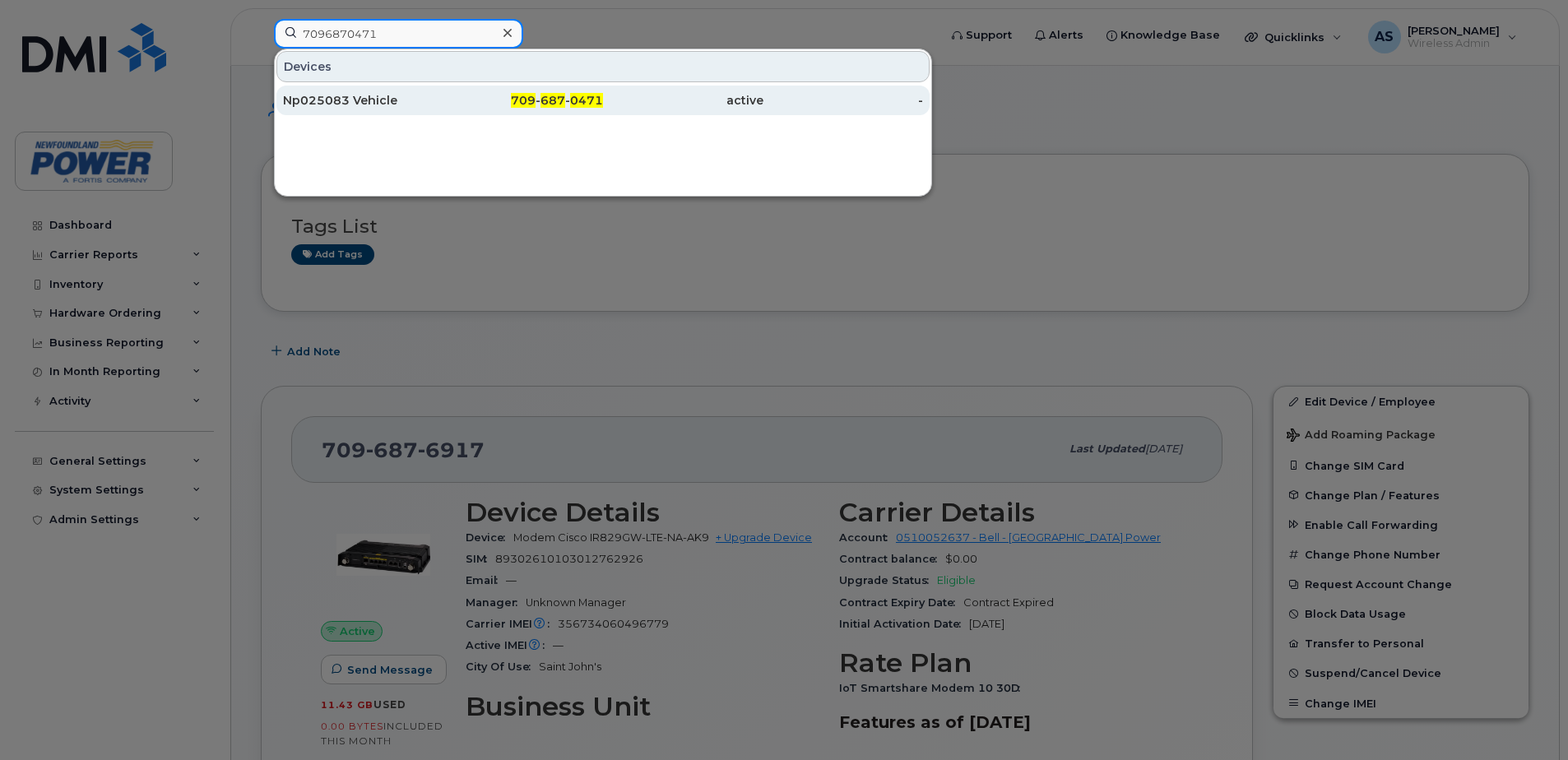
type input "7096870471"
click at [306, 102] on div "Np025083 Vehicle" at bounding box center [363, 101] width 160 height 16
